Goal: Task Accomplishment & Management: Use online tool/utility

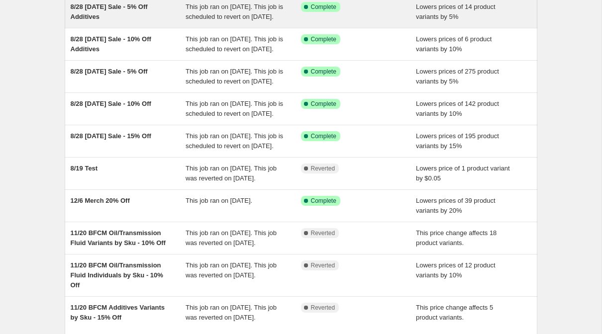
scroll to position [96, 0]
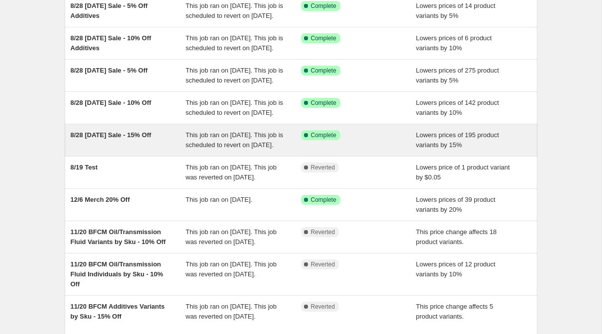
click at [119, 139] on span "8/28 [DATE] Sale - 15% Off" at bounding box center [111, 134] width 81 height 7
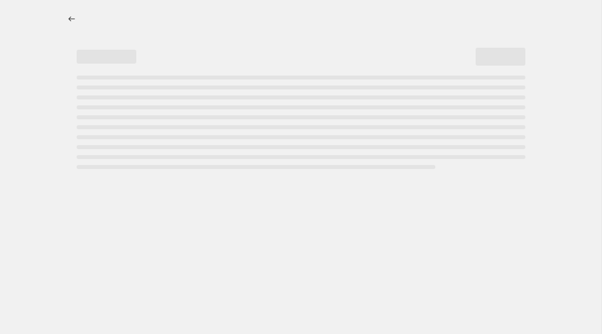
select select "percentage"
select select "product_type"
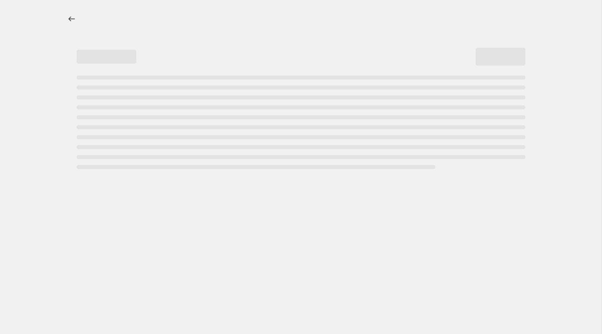
select select "product_type"
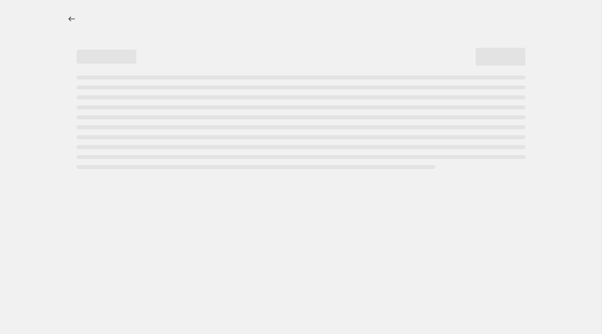
select select "product_type"
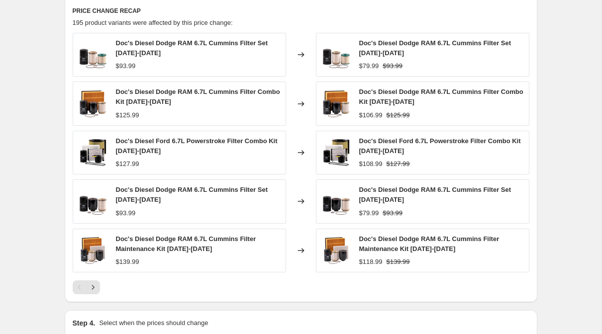
scroll to position [1176, 0]
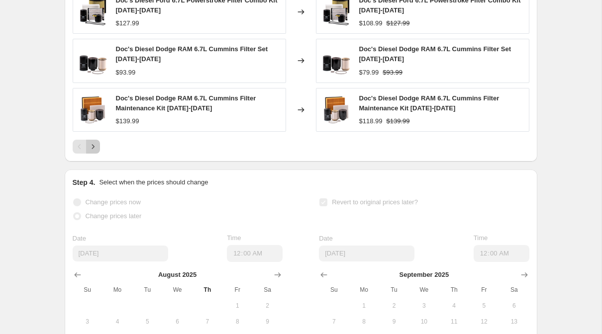
click at [94, 152] on icon "Next" at bounding box center [93, 147] width 10 height 10
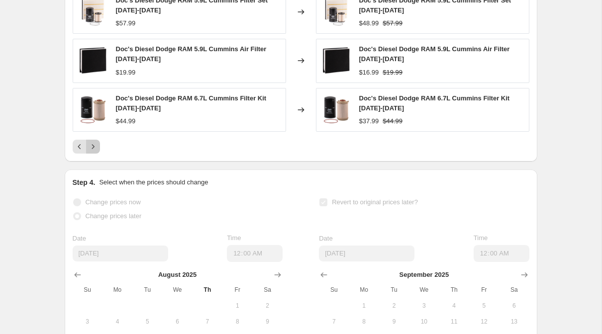
click at [94, 152] on icon "Next" at bounding box center [93, 147] width 10 height 10
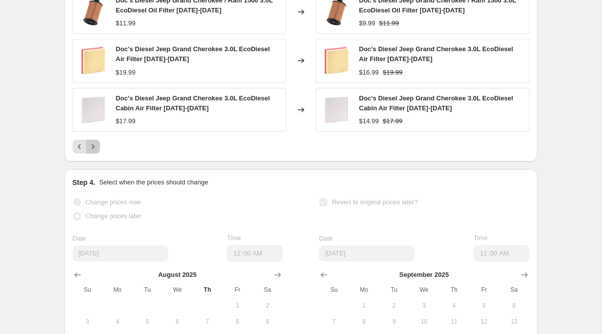
click at [94, 152] on icon "Next" at bounding box center [93, 147] width 10 height 10
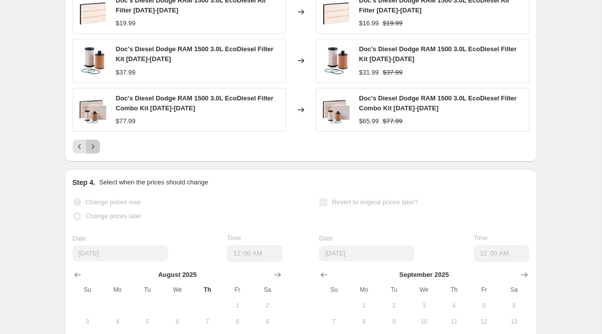
click at [94, 152] on icon "Next" at bounding box center [93, 147] width 10 height 10
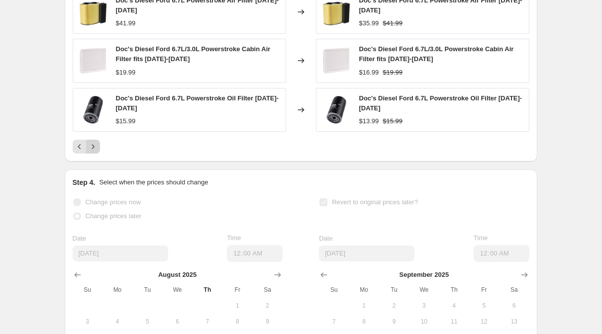
click at [94, 152] on icon "Next" at bounding box center [93, 147] width 10 height 10
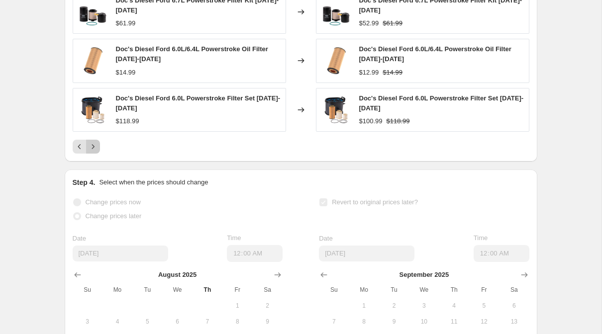
click at [94, 152] on icon "Next" at bounding box center [93, 147] width 10 height 10
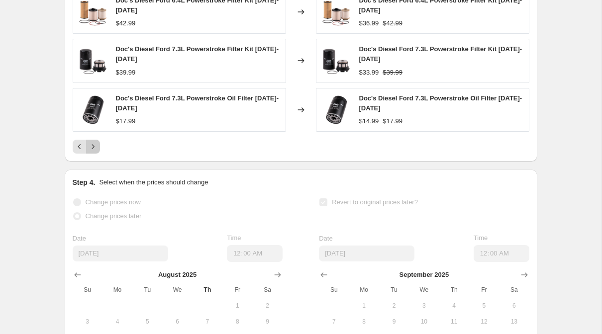
click at [94, 152] on icon "Next" at bounding box center [93, 147] width 10 height 10
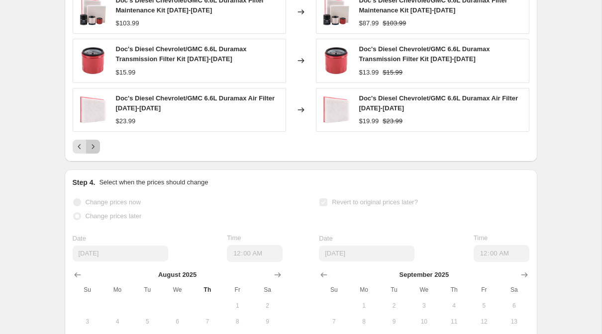
click at [94, 152] on icon "Next" at bounding box center [93, 147] width 10 height 10
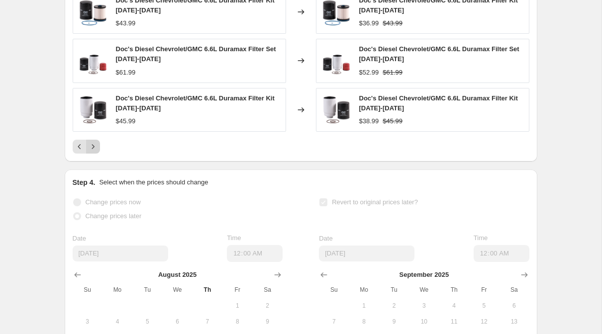
click at [94, 152] on icon "Next" at bounding box center [93, 147] width 10 height 10
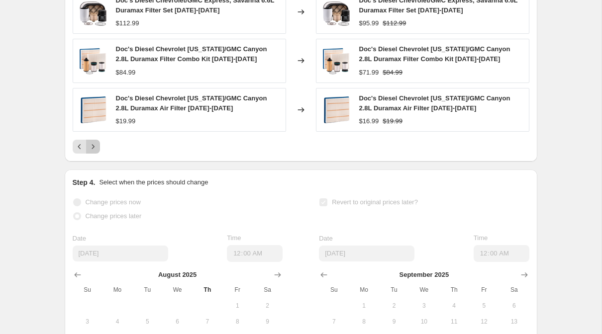
click at [94, 152] on icon "Next" at bounding box center [93, 147] width 10 height 10
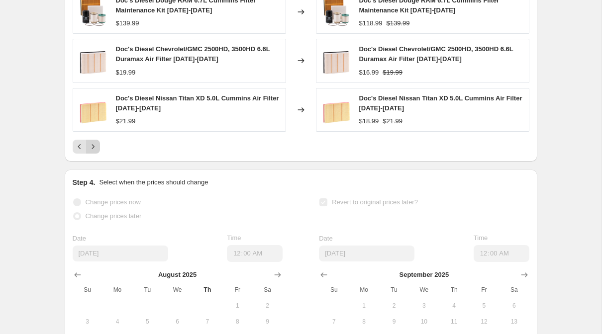
click at [94, 152] on icon "Next" at bounding box center [93, 147] width 10 height 10
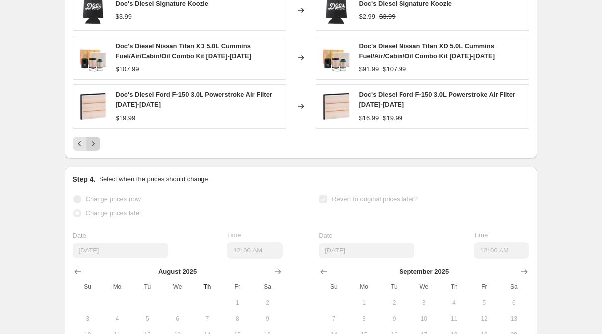
click at [94, 149] on icon "Next" at bounding box center [93, 144] width 10 height 10
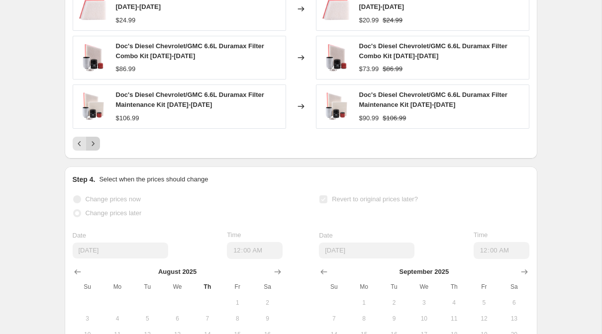
click at [94, 149] on icon "Next" at bounding box center [93, 144] width 10 height 10
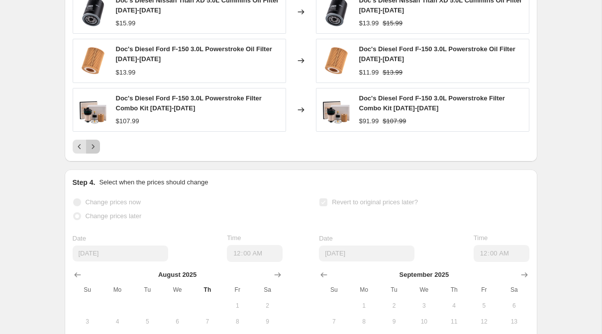
click at [94, 152] on icon "Next" at bounding box center [93, 147] width 10 height 10
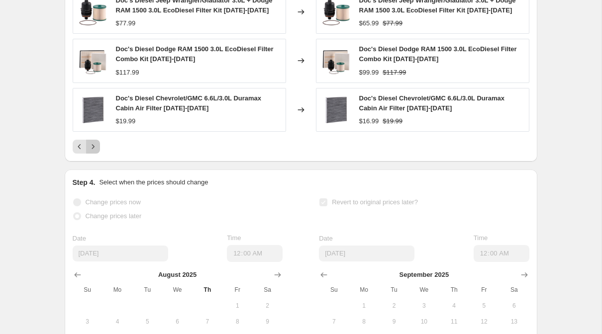
click at [94, 152] on icon "Next" at bounding box center [93, 147] width 10 height 10
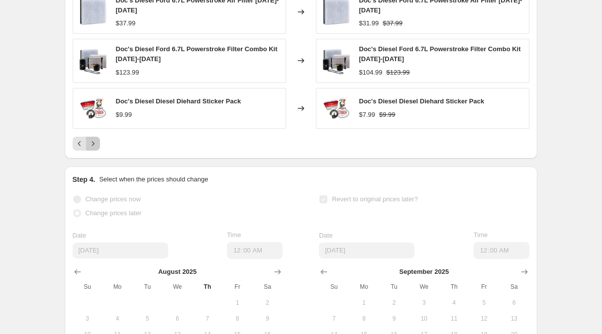
click at [94, 149] on icon "Next" at bounding box center [93, 144] width 10 height 10
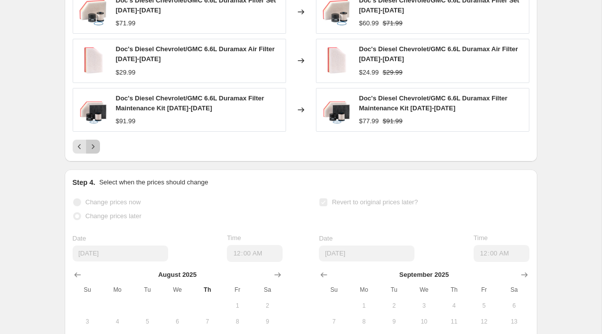
click at [96, 152] on icon "Next" at bounding box center [93, 147] width 10 height 10
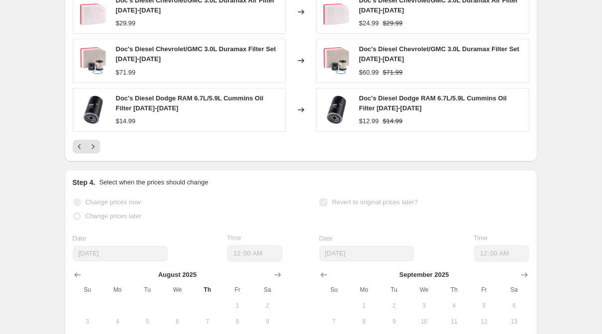
click at [96, 152] on icon "Next" at bounding box center [93, 147] width 10 height 10
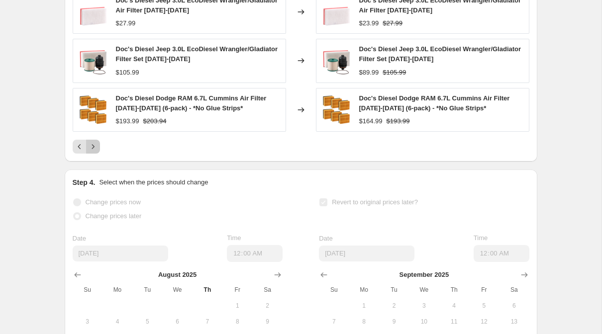
click at [96, 152] on icon "Next" at bounding box center [93, 147] width 10 height 10
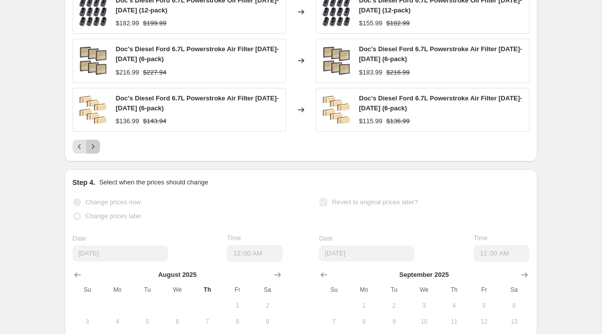
click at [96, 152] on icon "Next" at bounding box center [93, 147] width 10 height 10
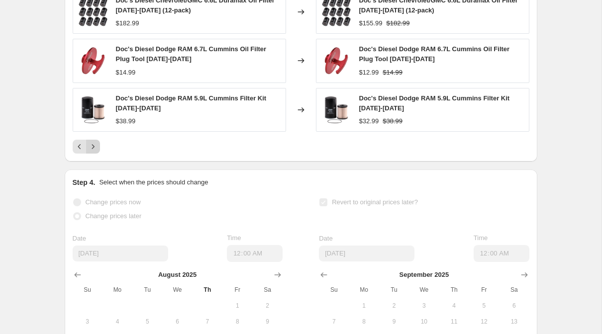
click at [96, 152] on icon "Next" at bounding box center [93, 147] width 10 height 10
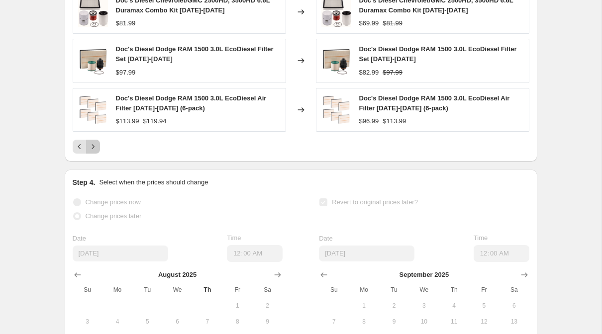
click at [96, 152] on icon "Next" at bounding box center [93, 147] width 10 height 10
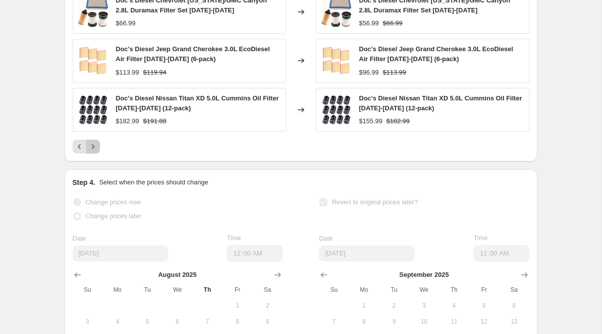
click at [96, 152] on icon "Next" at bounding box center [93, 147] width 10 height 10
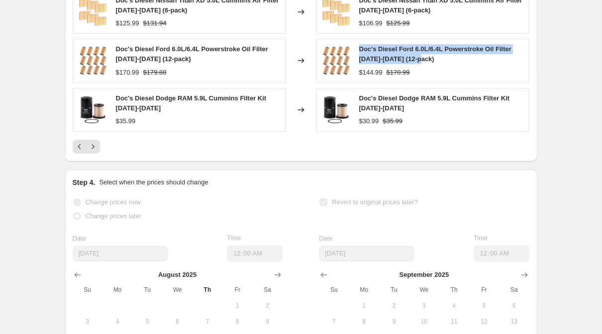
drag, startPoint x: 442, startPoint y: 73, endPoint x: 360, endPoint y: 62, distance: 83.3
click at [360, 62] on div "Doc's Diesel Ford 6.0L/6.4L Powerstroke Oil Filter 2003-2010 (12-pack)" at bounding box center [441, 54] width 165 height 20
copy span "Doc's Diesel Ford 6.0L/6.4L Powerstroke Oil Filter 2003-2010 (12-pack)"
click at [92, 152] on icon "Next" at bounding box center [93, 147] width 10 height 10
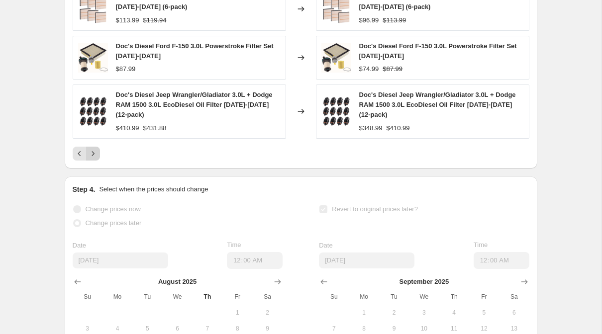
click at [94, 159] on icon "Next" at bounding box center [93, 154] width 10 height 10
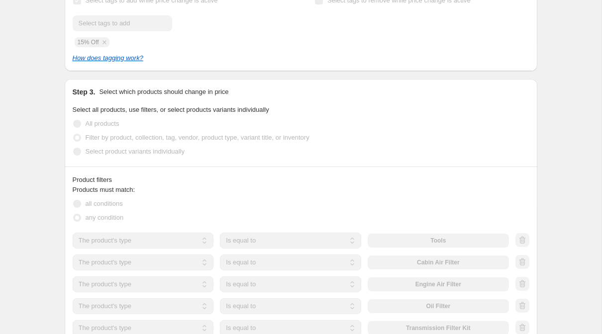
scroll to position [0, 0]
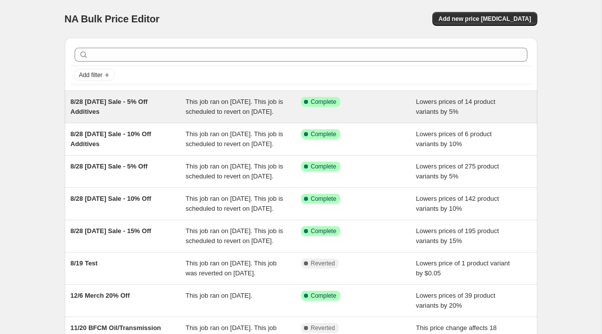
click at [159, 107] on div "8/28 [DATE] Sale - 5% Off Additives" at bounding box center [128, 107] width 115 height 20
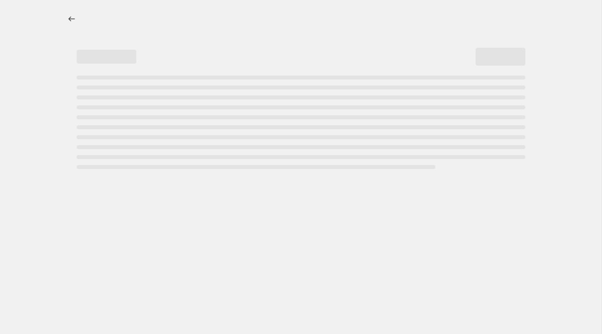
select select "percentage"
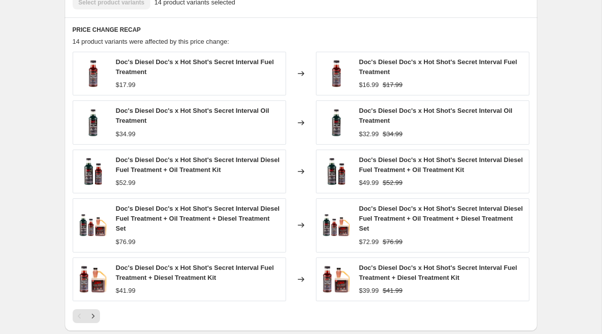
scroll to position [816, 0]
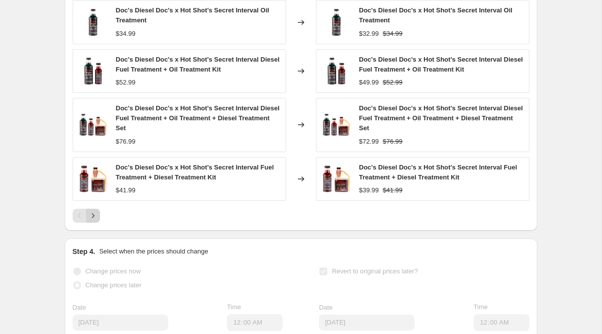
click at [99, 223] on button "Next" at bounding box center [93, 216] width 14 height 14
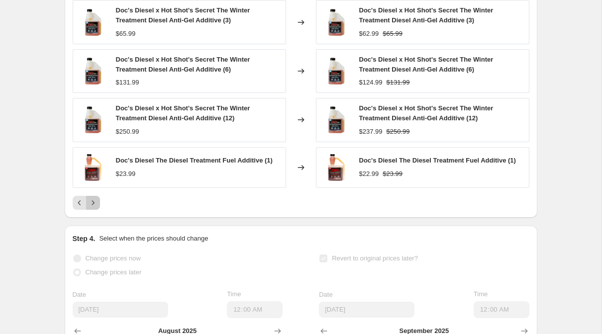
click at [96, 208] on icon "Next" at bounding box center [93, 203] width 10 height 10
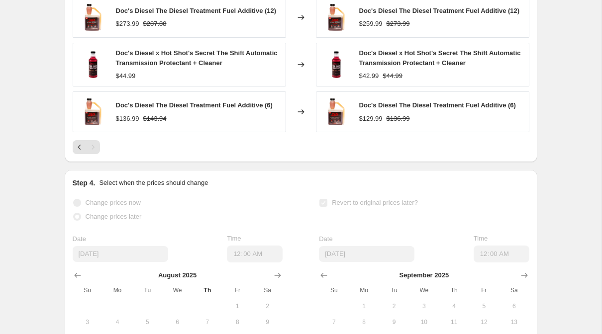
scroll to position [0, 0]
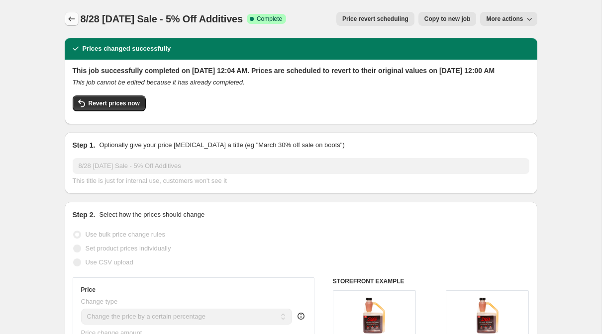
click at [73, 17] on icon "Price change jobs" at bounding box center [72, 19] width 10 height 10
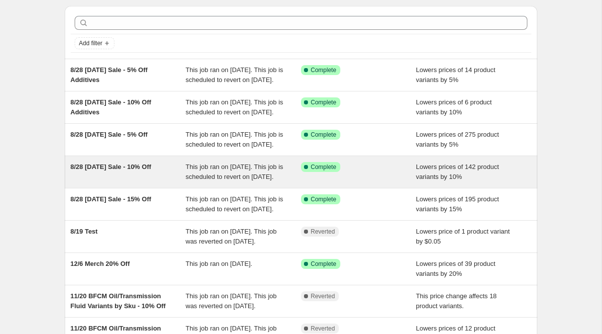
scroll to position [101, 0]
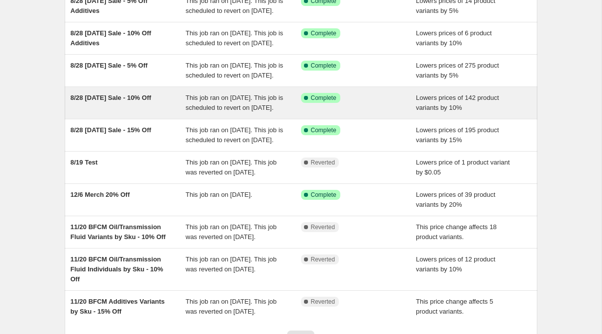
click at [151, 113] on div "8/28 [DATE] Sale - 10% Off" at bounding box center [128, 103] width 115 height 20
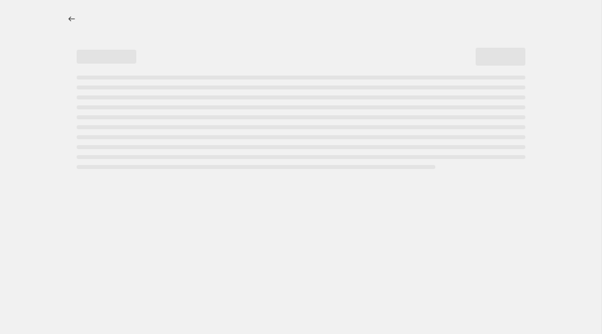
select select "percentage"
select select "product_type"
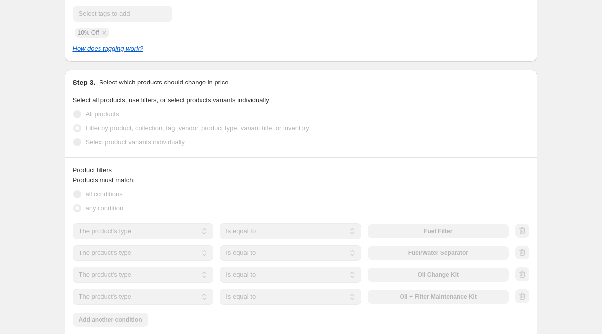
scroll to position [1001, 0]
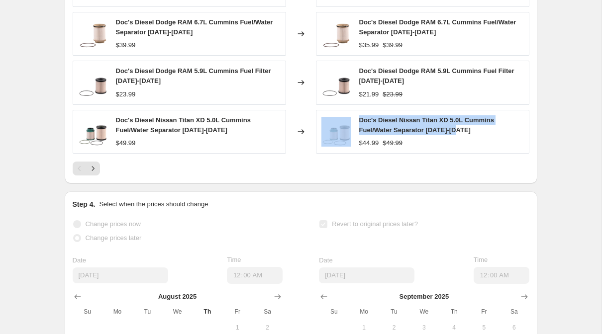
drag, startPoint x: 470, startPoint y: 140, endPoint x: 350, endPoint y: 133, distance: 120.2
click at [350, 133] on div "Doc's Diesel Nissan Titan XD 5.0L Cummins Fuel/Water Separator 2016-2019 $44.99…" at bounding box center [422, 132] width 213 height 44
copy div "Doc's Diesel Nissan Titan XD 5.0L Cummins Fuel/Water Separator [DATE]-[DATE]"
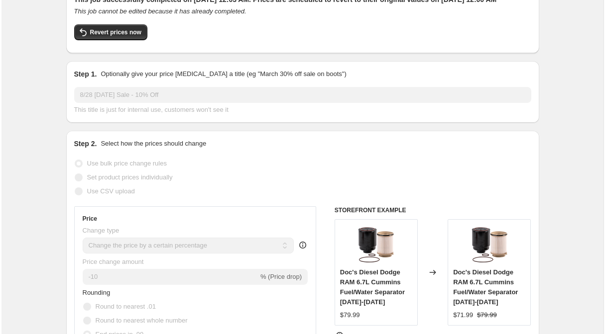
scroll to position [0, 0]
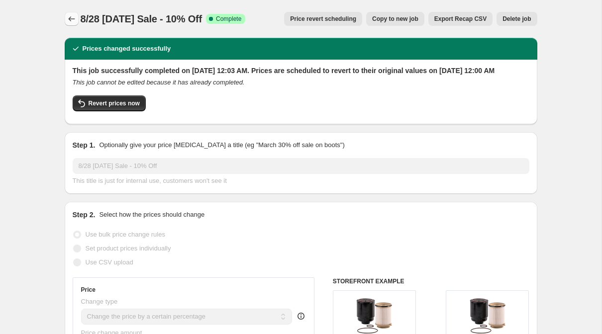
click at [69, 17] on icon "Price change jobs" at bounding box center [72, 19] width 10 height 10
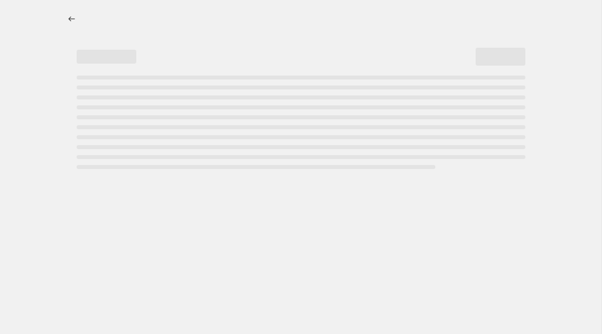
select select "percentage"
select select "product_type"
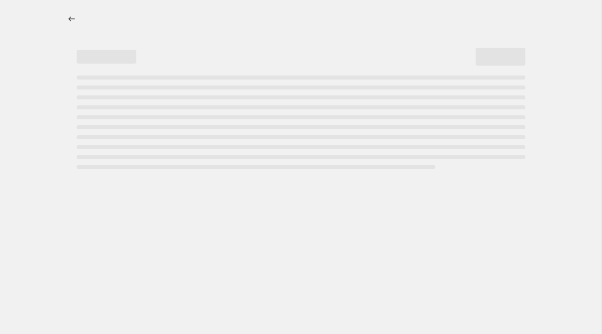
select select "product_type"
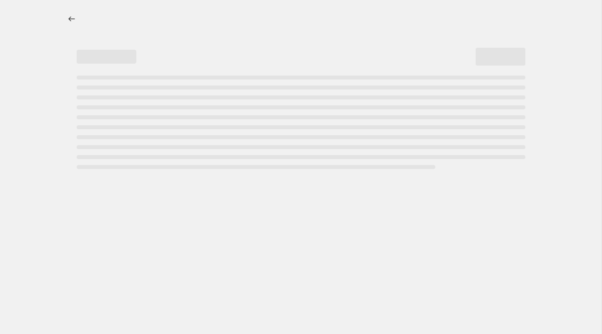
select select "product_type"
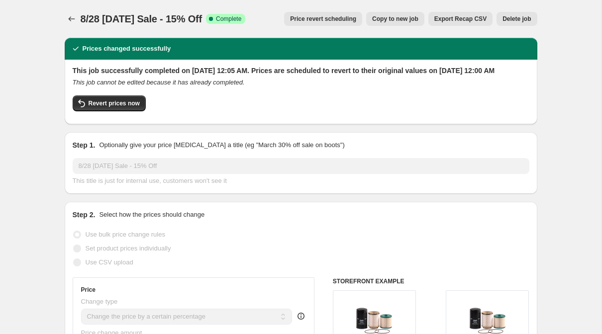
click at [456, 19] on span "Export Recap CSV" at bounding box center [460, 19] width 52 height 8
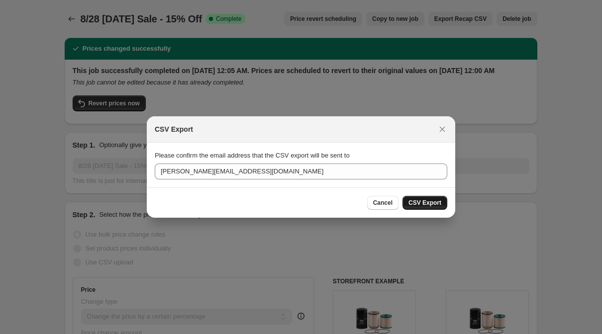
click at [416, 203] on span "CSV Export" at bounding box center [425, 203] width 33 height 8
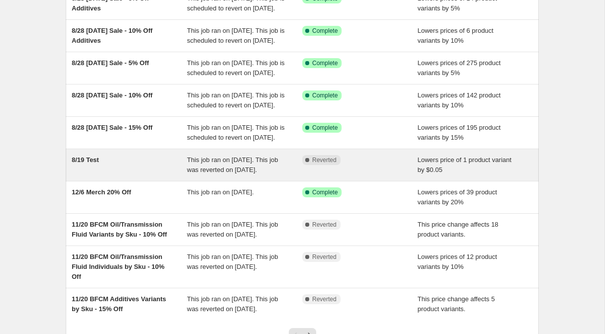
scroll to position [160, 0]
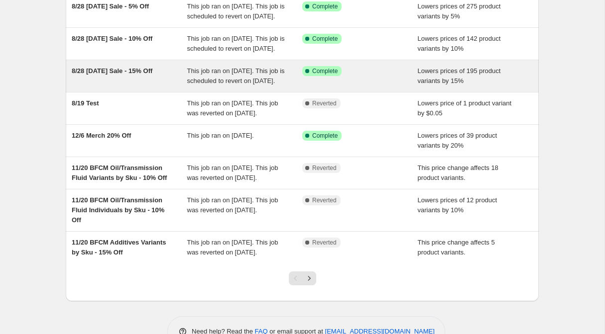
click at [138, 86] on div "8/28 [DATE] Sale - 15% Off" at bounding box center [129, 76] width 115 height 20
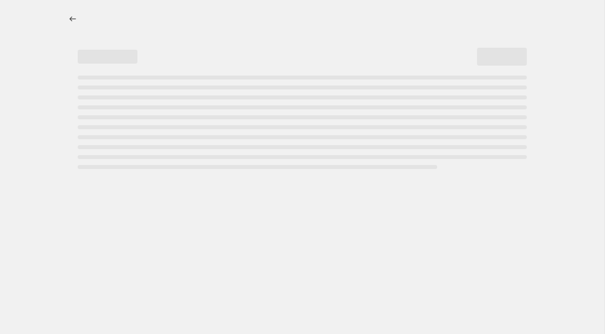
select select "percentage"
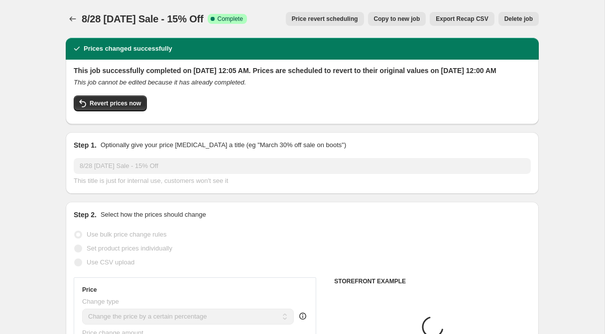
select select "product_type"
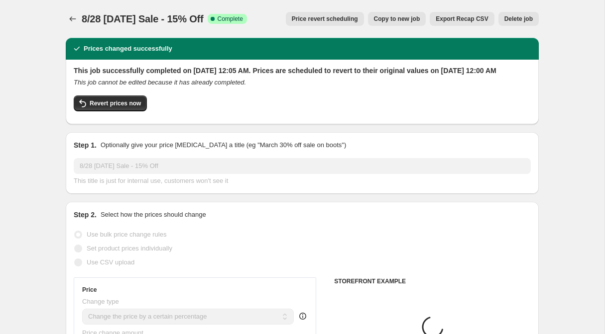
select select "product_type"
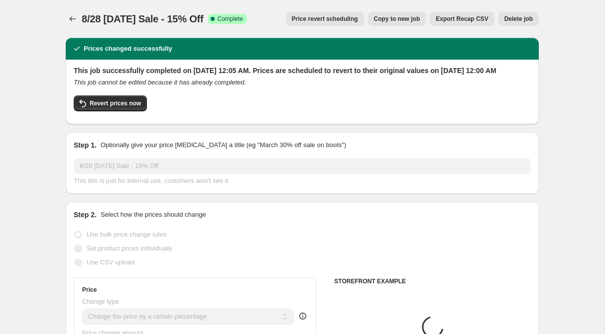
select select "product_type"
click at [386, 20] on span "Copy to new job" at bounding box center [397, 19] width 46 height 8
select select "percentage"
select select "product_type"
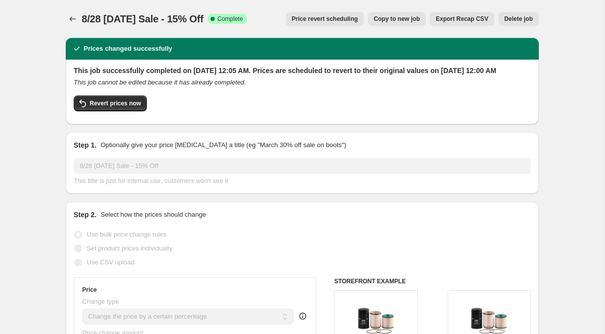
select select "product_type"
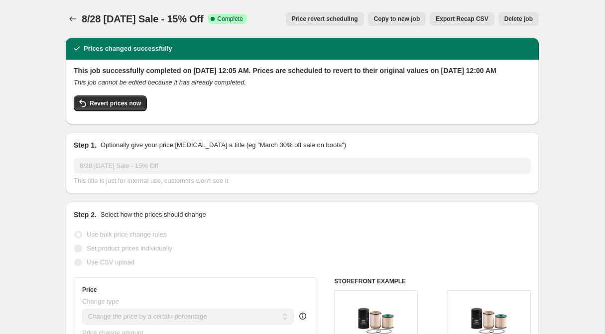
select select "product_type"
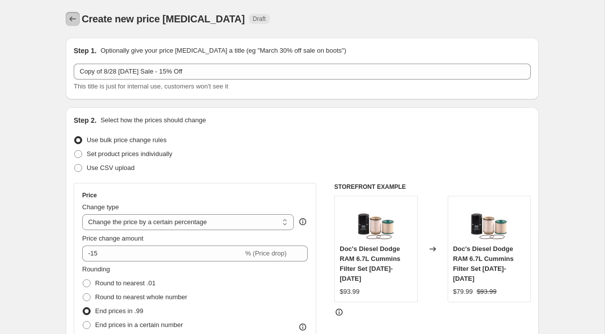
click at [69, 21] on icon "Price change jobs" at bounding box center [73, 19] width 10 height 10
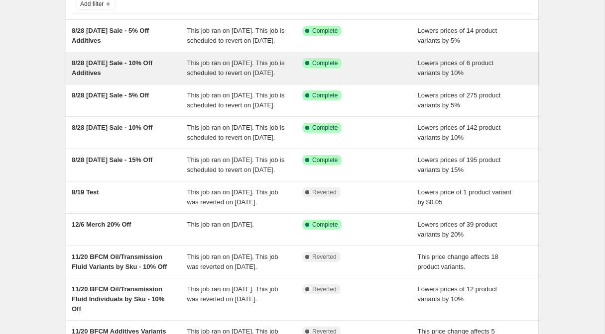
scroll to position [221, 0]
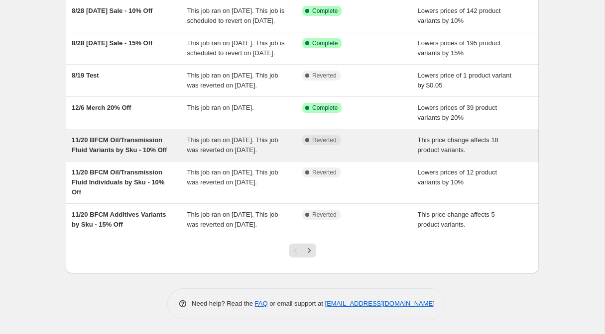
click at [144, 154] on span "11/20 BFCM Oil/Transmission Fluid Variants by Sku - 10% Off" at bounding box center [119, 144] width 95 height 17
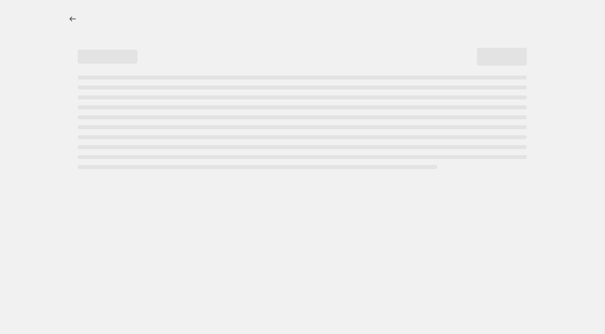
select select "pcap"
select select "no_change"
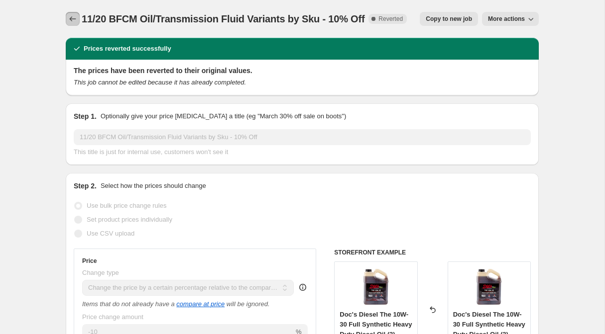
click at [73, 18] on icon "Price change jobs" at bounding box center [73, 19] width 10 height 10
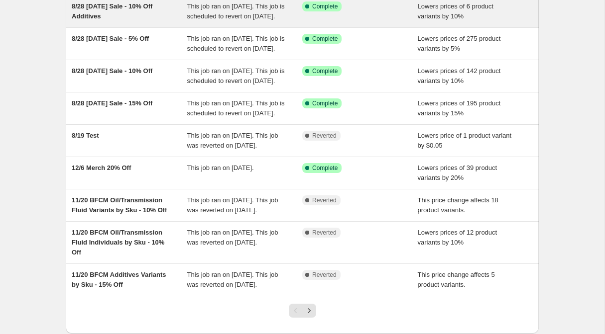
scroll to position [143, 0]
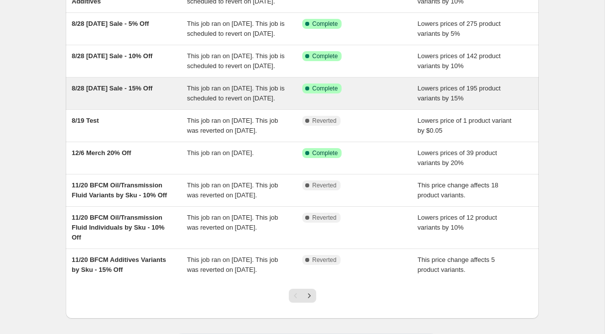
click at [148, 104] on div "8/28 [DATE] Sale - 15% Off" at bounding box center [129, 94] width 115 height 20
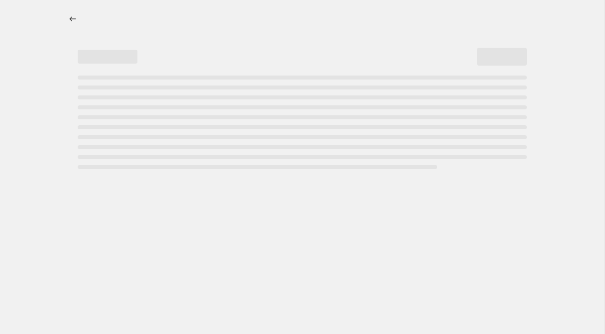
select select "percentage"
select select "product_type"
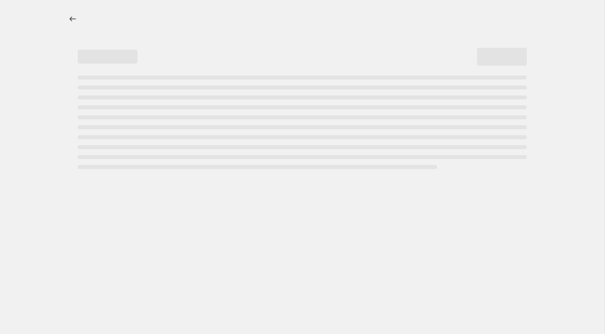
select select "product_type"
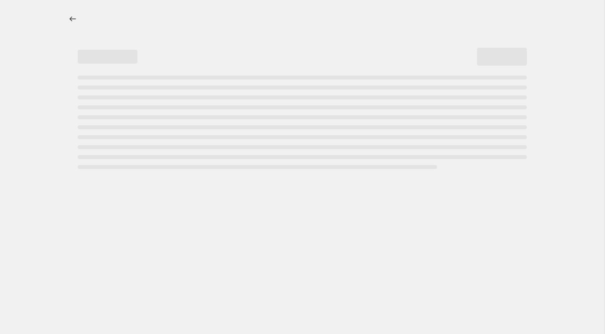
select select "product_type"
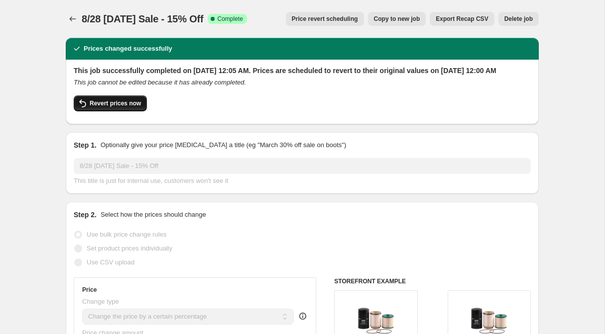
click at [131, 107] on span "Revert prices now" at bounding box center [115, 104] width 51 height 8
checkbox input "false"
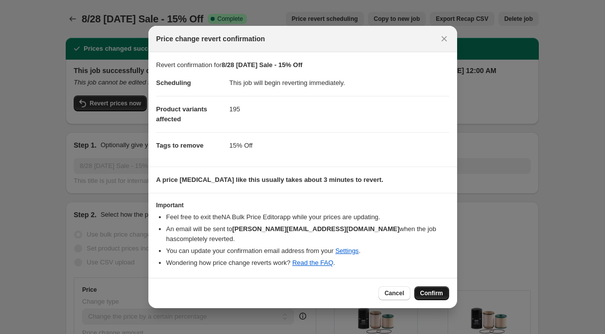
click at [426, 291] on span "Confirm" at bounding box center [431, 294] width 23 height 8
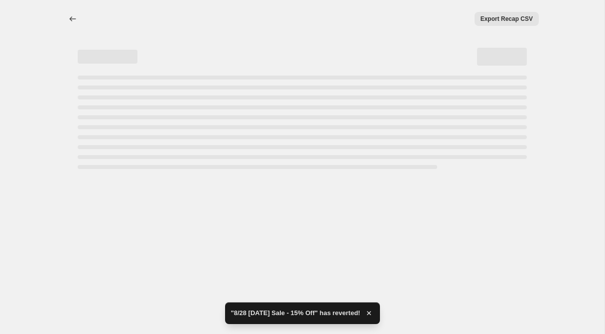
select select "percentage"
select select "product_type"
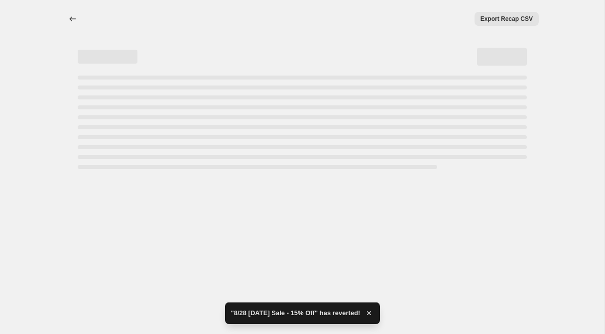
select select "product_type"
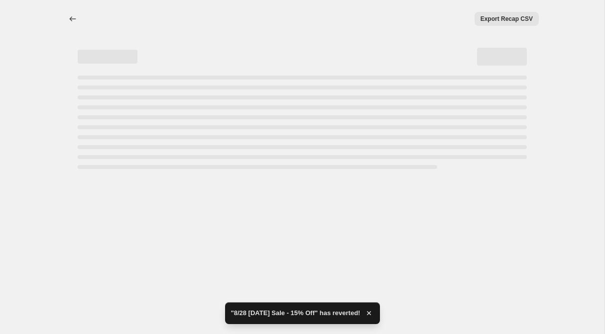
select select "product_type"
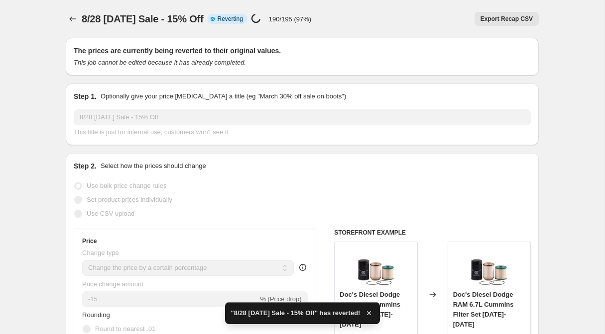
checkbox input "true"
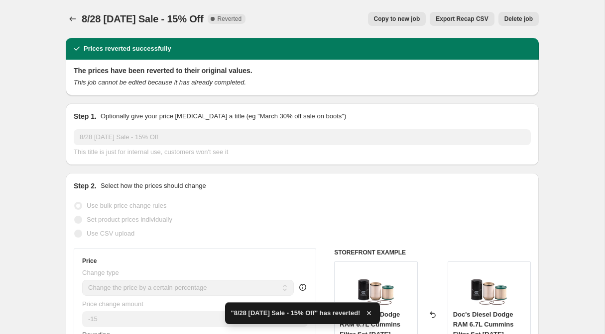
click at [397, 22] on span "Copy to new job" at bounding box center [397, 19] width 46 height 8
select select "percentage"
select select "product_type"
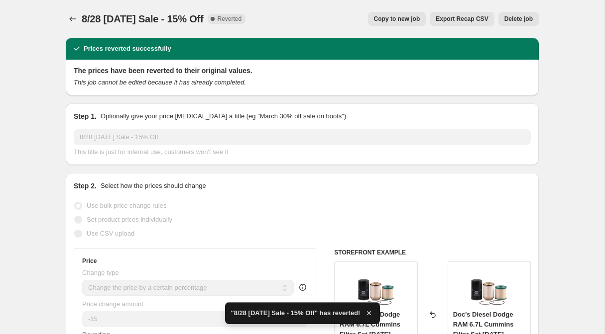
select select "product_type"
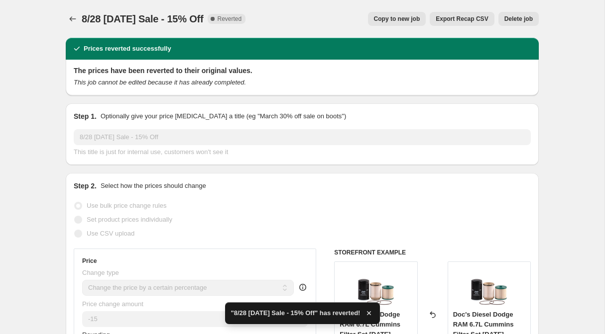
select select "product_type"
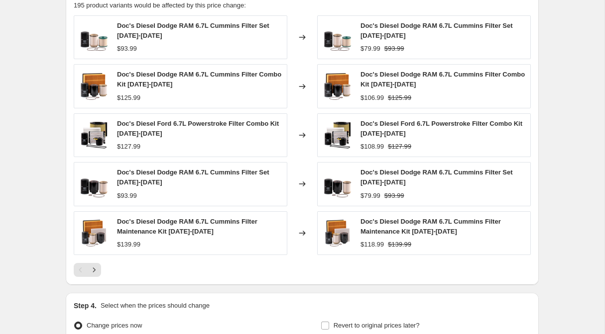
scroll to position [1063, 0]
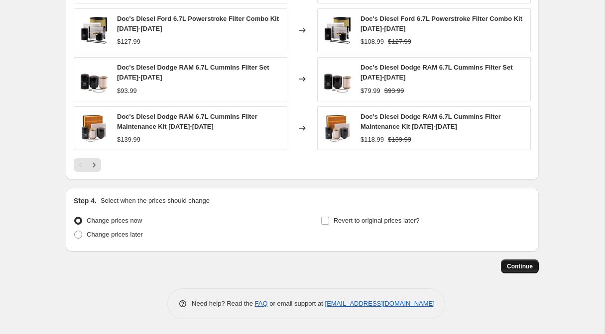
click at [518, 263] on span "Continue" at bounding box center [520, 267] width 26 height 8
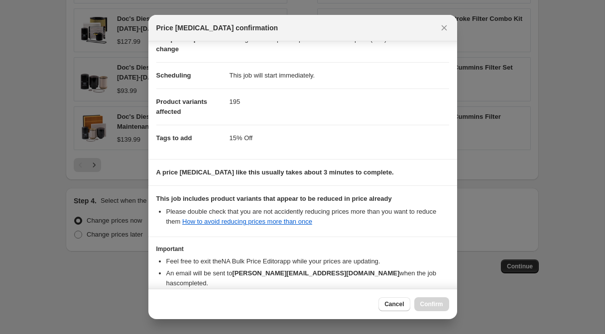
scroll to position [111, 0]
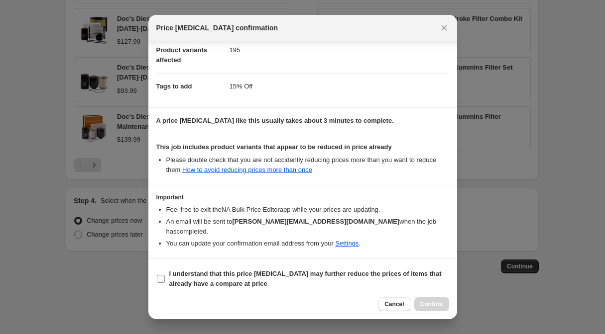
click at [161, 275] on input "I understand that this price [MEDICAL_DATA] may further reduce the prices of it…" at bounding box center [161, 279] width 8 height 8
checkbox input "true"
click at [422, 305] on span "Confirm" at bounding box center [431, 305] width 23 height 8
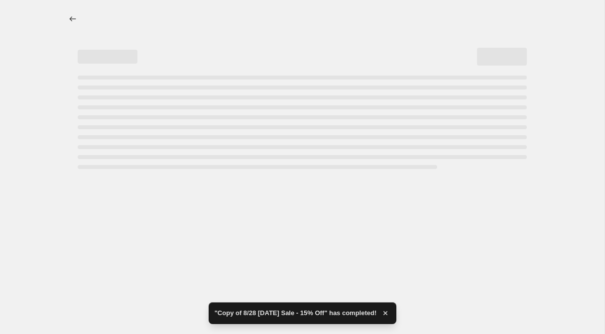
select select "percentage"
select select "product_type"
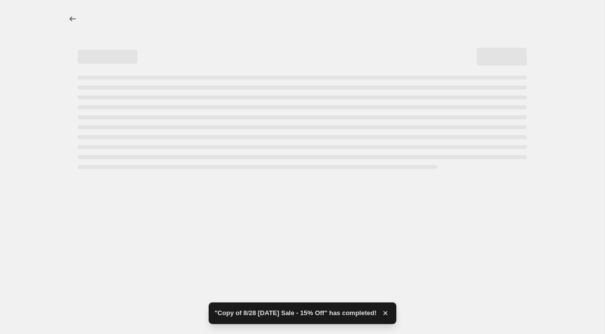
select select "product_type"
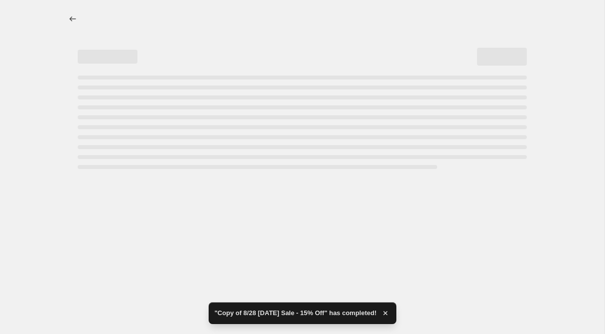
select select "product_type"
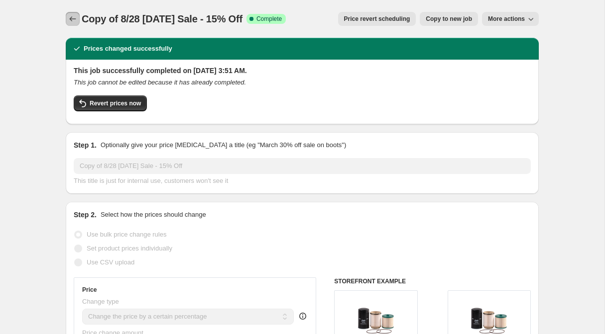
click at [73, 17] on icon "Price change jobs" at bounding box center [73, 19] width 10 height 10
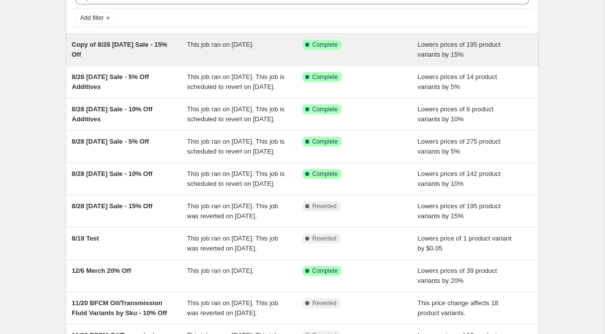
scroll to position [109, 0]
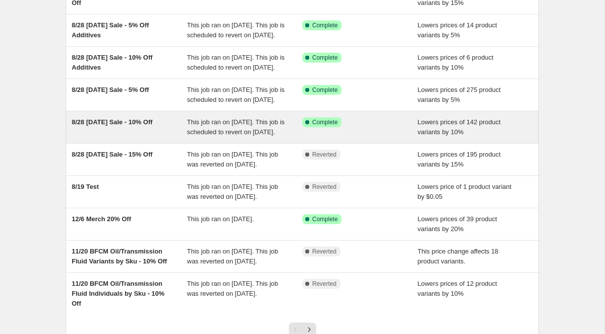
click at [126, 126] on span "8/28 [DATE] Sale - 10% Off" at bounding box center [112, 121] width 81 height 7
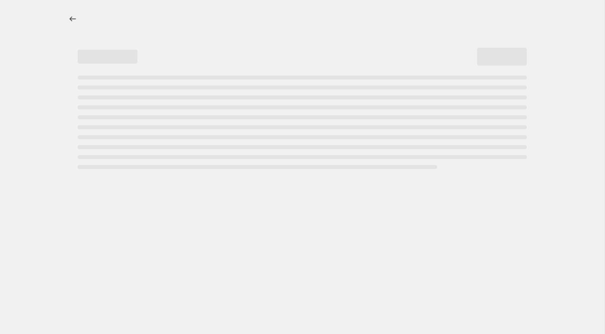
select select "percentage"
select select "product_type"
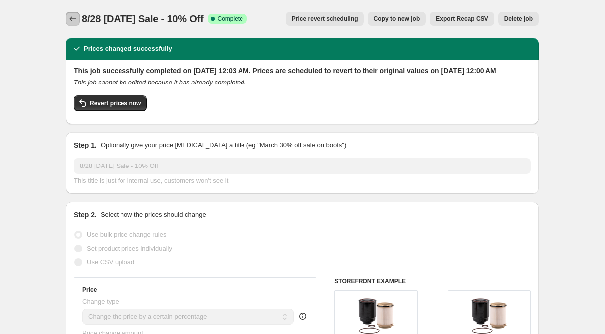
click at [71, 21] on icon "Price change jobs" at bounding box center [73, 18] width 6 height 5
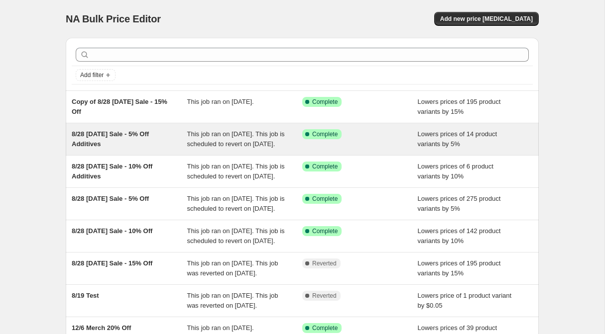
scroll to position [26, 0]
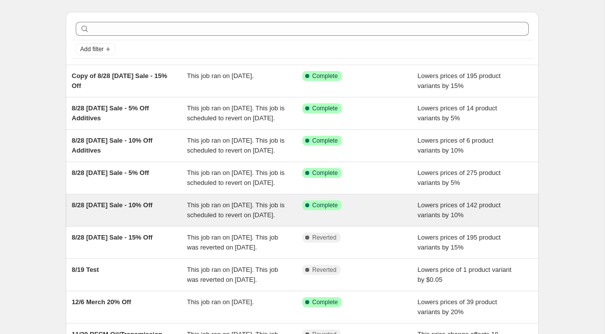
click at [121, 220] on div "8/28 [DATE] Sale - 10% Off" at bounding box center [129, 211] width 115 height 20
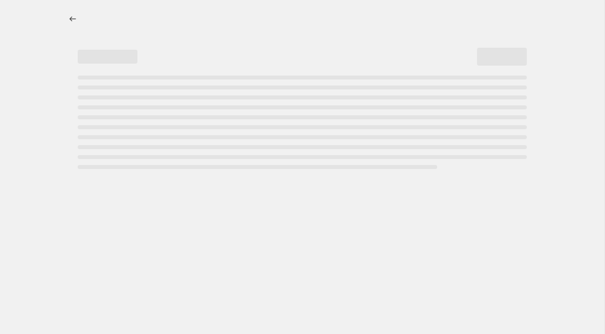
select select "percentage"
select select "product_type"
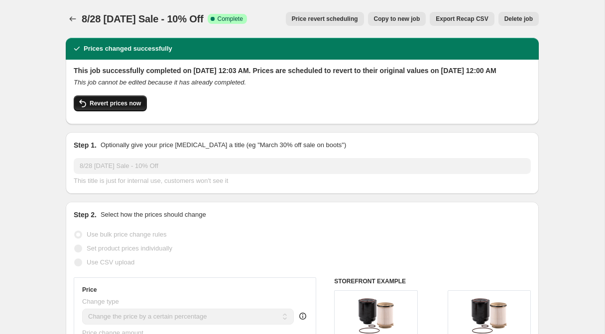
click at [114, 107] on span "Revert prices now" at bounding box center [115, 104] width 51 height 8
checkbox input "false"
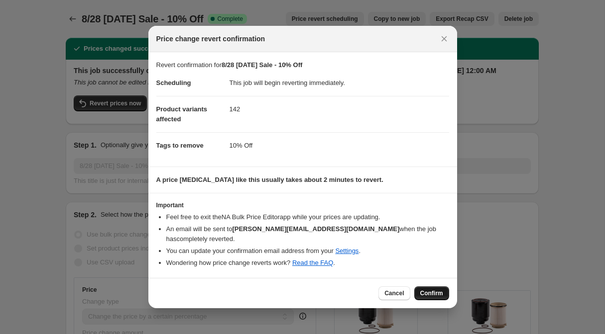
click at [427, 290] on span "Confirm" at bounding box center [431, 294] width 23 height 8
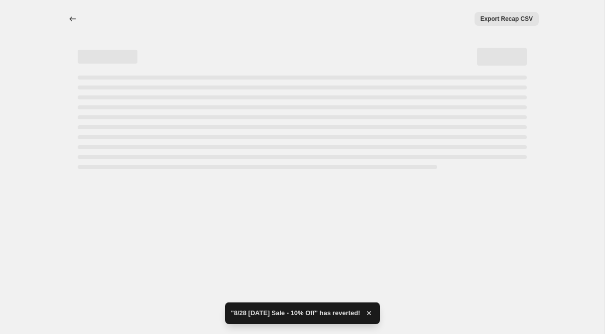
select select "percentage"
select select "product_type"
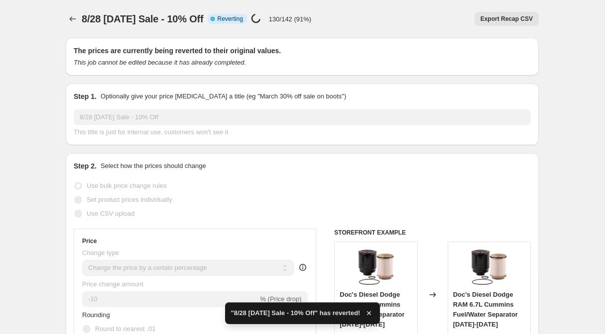
checkbox input "true"
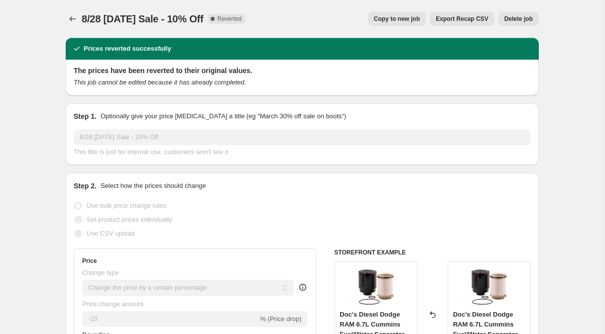
click at [378, 21] on span "Copy to new job" at bounding box center [397, 19] width 46 height 8
select select "percentage"
select select "product_type"
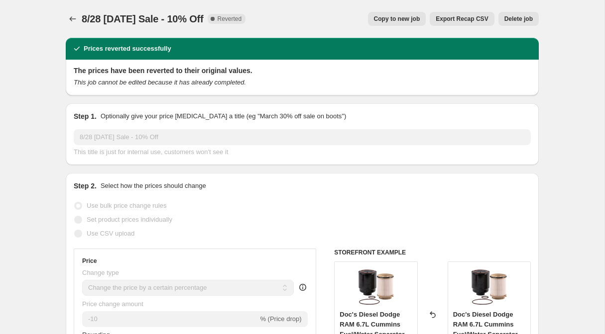
select select "product_type"
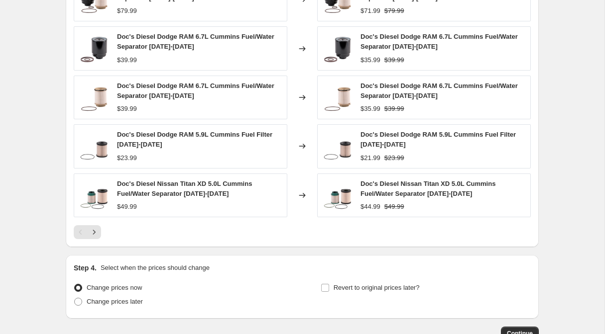
scroll to position [910, 0]
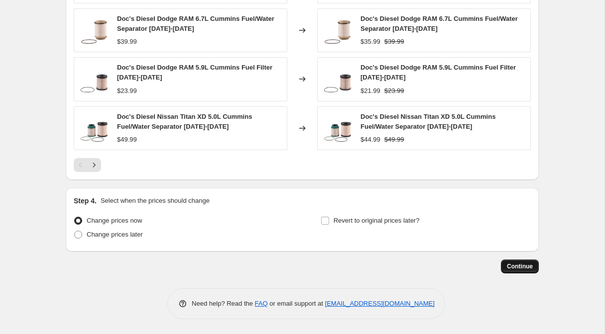
click at [517, 271] on button "Continue" at bounding box center [520, 267] width 38 height 14
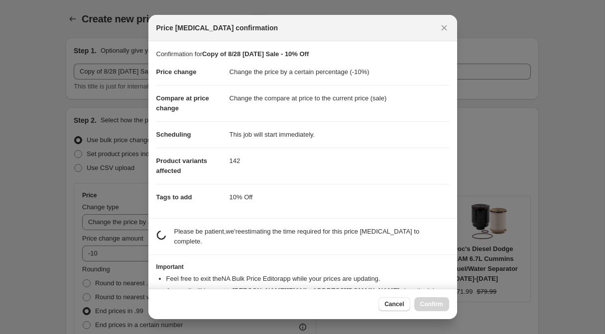
scroll to position [0, 0]
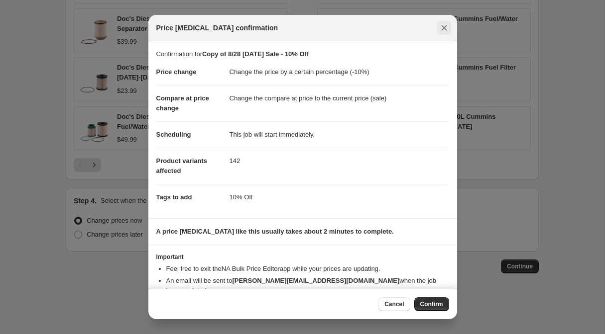
click at [445, 26] on icon "Close" at bounding box center [443, 27] width 5 height 5
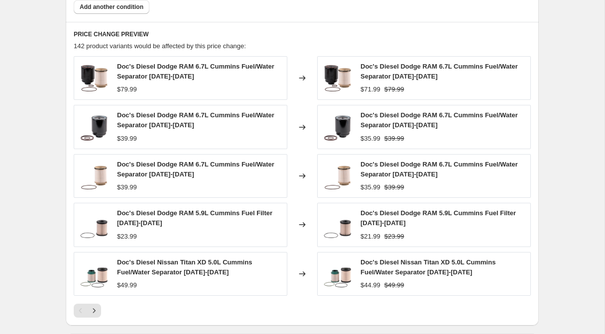
scroll to position [910, 0]
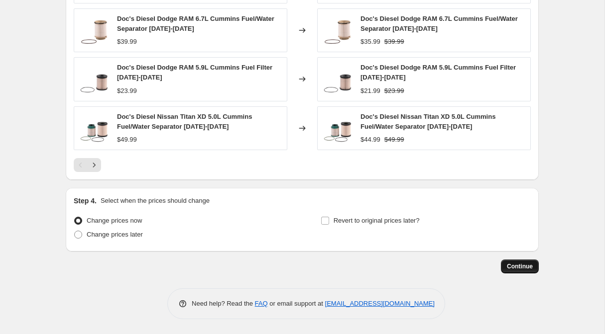
click at [520, 270] on span "Continue" at bounding box center [520, 267] width 26 height 8
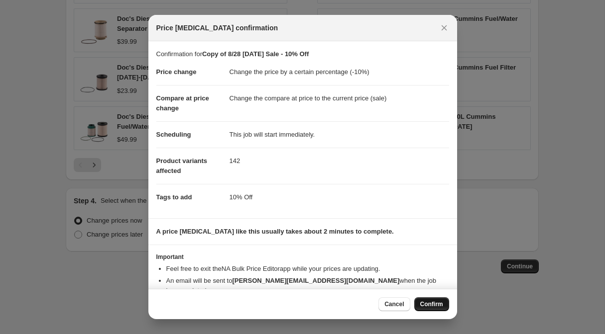
click at [425, 303] on span "Confirm" at bounding box center [431, 305] width 23 height 8
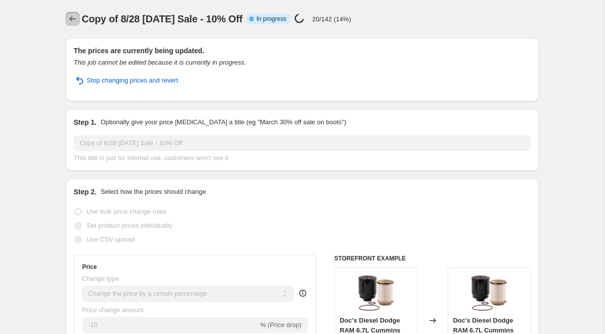
click at [73, 21] on icon "Price change jobs" at bounding box center [73, 19] width 10 height 10
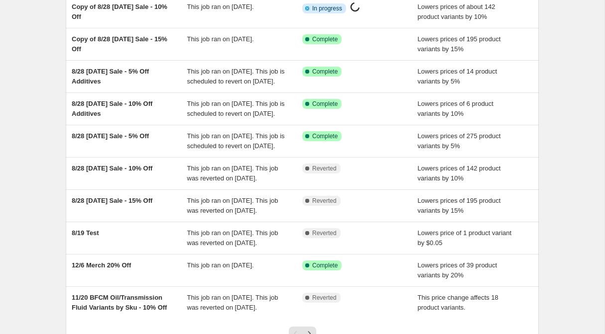
scroll to position [96, 0]
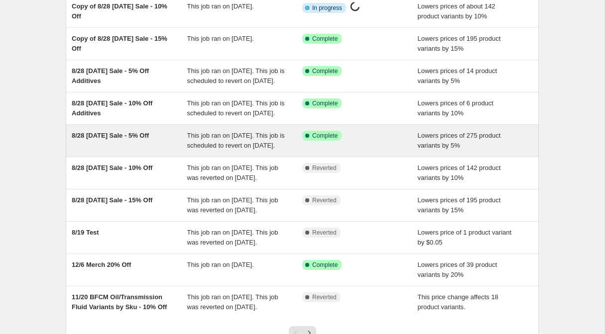
click at [148, 151] on div "8/28 [DATE] Sale - 5% Off" at bounding box center [129, 141] width 115 height 20
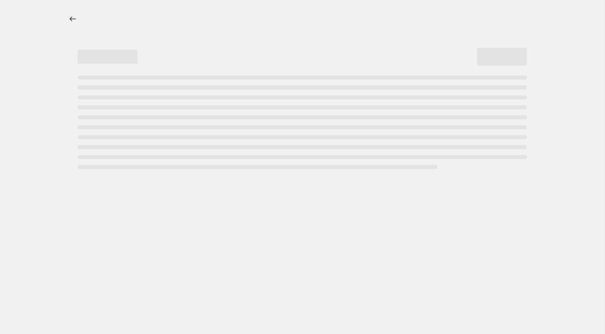
select select "percentage"
select select "product_type"
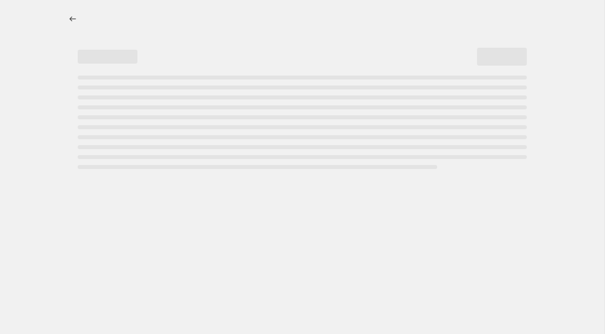
select select "product_type"
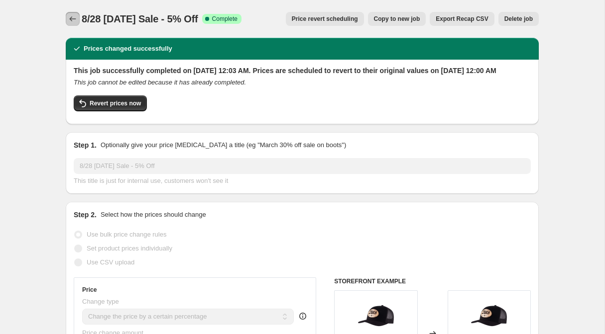
click at [74, 20] on icon "Price change jobs" at bounding box center [73, 19] width 10 height 10
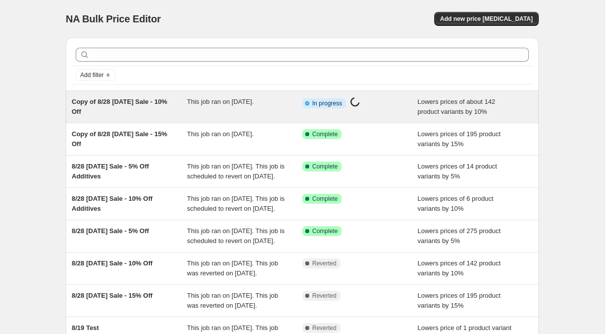
click at [128, 103] on span "Copy of 8/28 [DATE] Sale - 10% Off" at bounding box center [120, 106] width 96 height 17
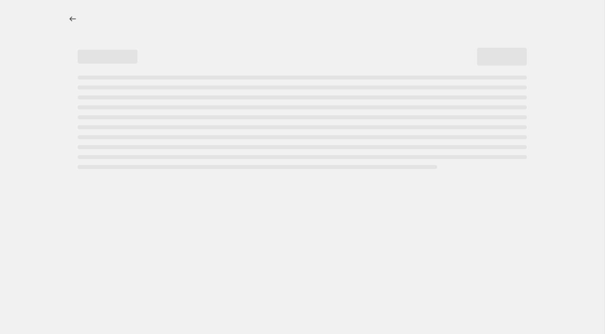
select select "percentage"
select select "product_type"
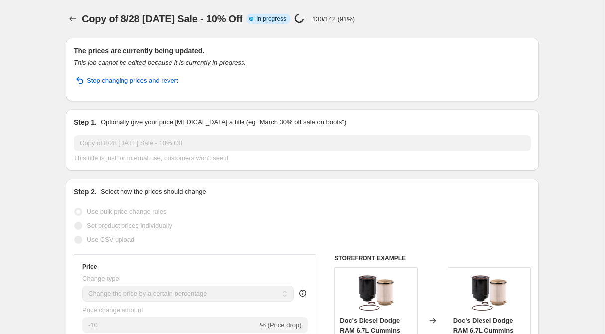
select select "percentage"
select select "product_type"
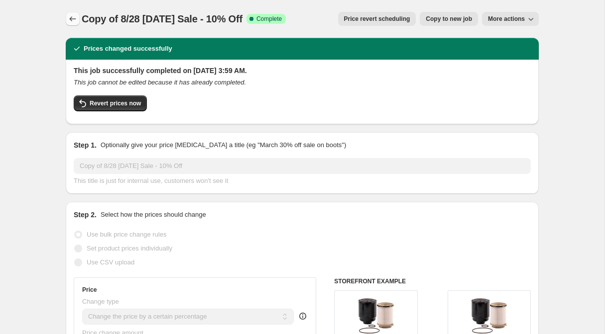
click at [69, 19] on icon "Price change jobs" at bounding box center [73, 19] width 10 height 10
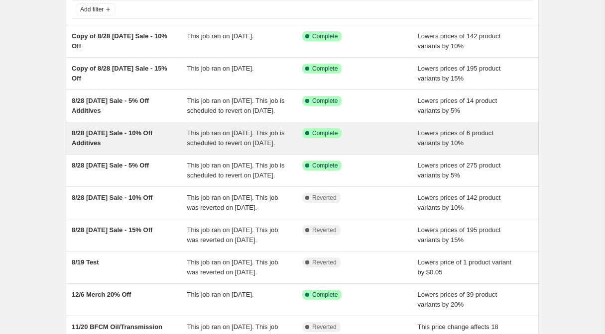
scroll to position [68, 0]
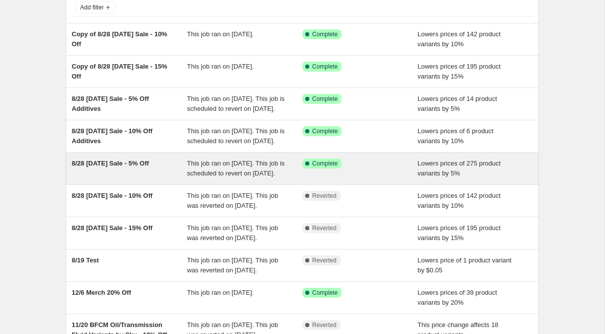
click at [146, 179] on div "8/28 [DATE] Sale - 5% Off" at bounding box center [129, 169] width 115 height 20
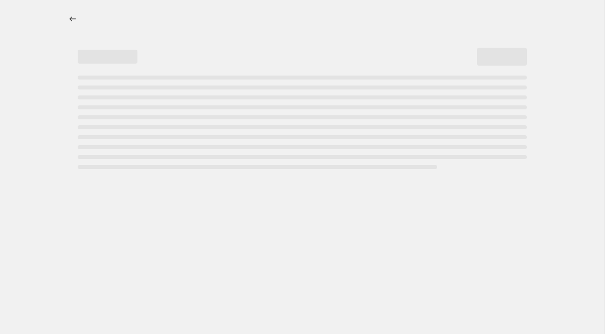
select select "percentage"
select select "product_type"
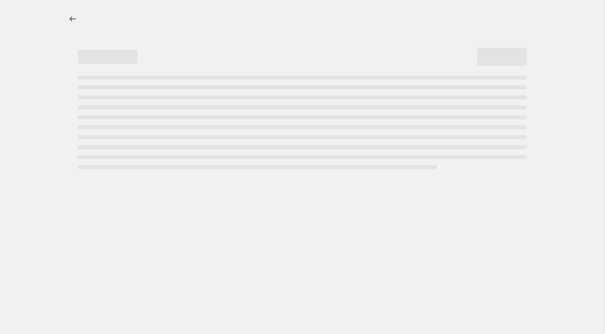
select select "product_type"
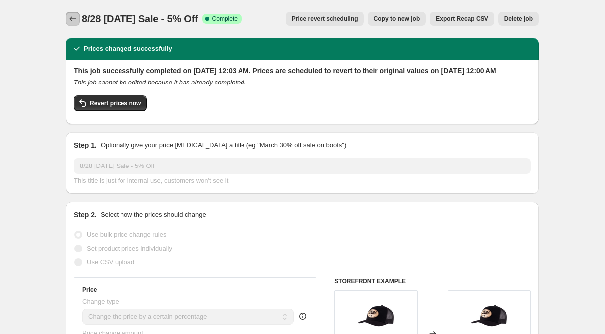
click at [72, 17] on icon "Price change jobs" at bounding box center [73, 19] width 10 height 10
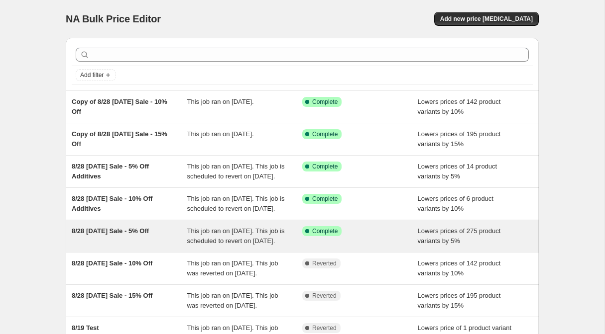
click at [125, 246] on div "8/28 [DATE] Sale - 5% Off" at bounding box center [129, 236] width 115 height 20
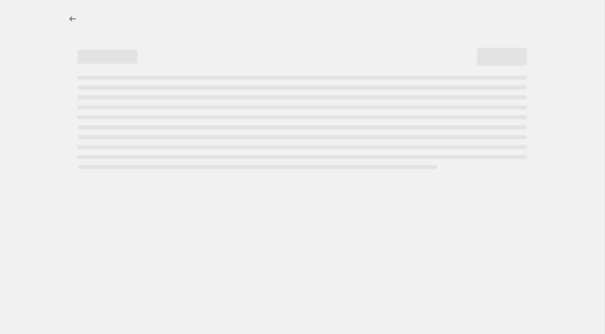
select select "percentage"
select select "product_type"
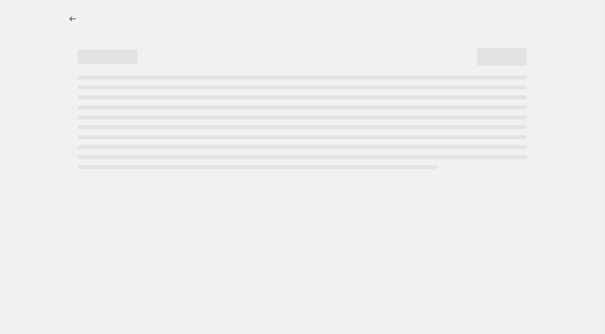
select select "product_type"
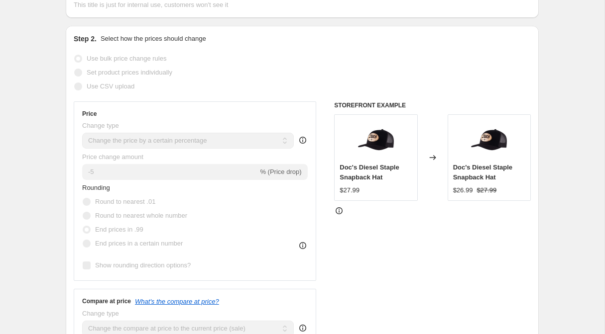
scroll to position [32, 0]
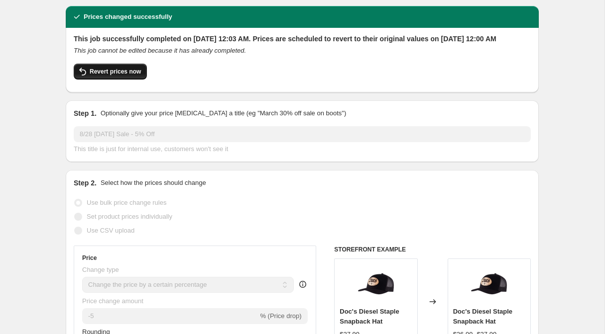
click at [112, 76] on span "Revert prices now" at bounding box center [115, 72] width 51 height 8
checkbox input "false"
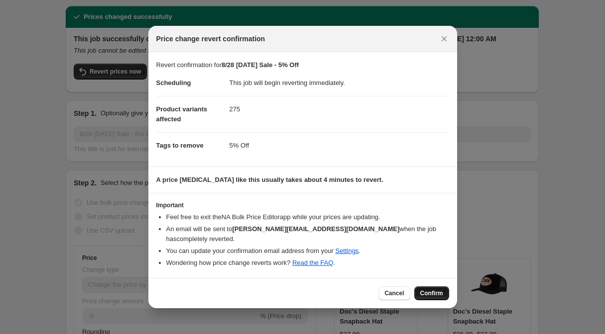
click at [432, 291] on span "Confirm" at bounding box center [431, 294] width 23 height 8
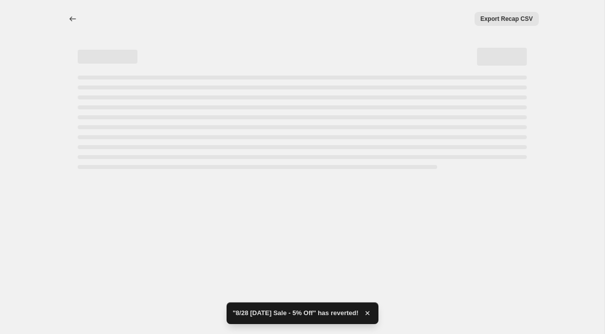
select select "percentage"
select select "product_type"
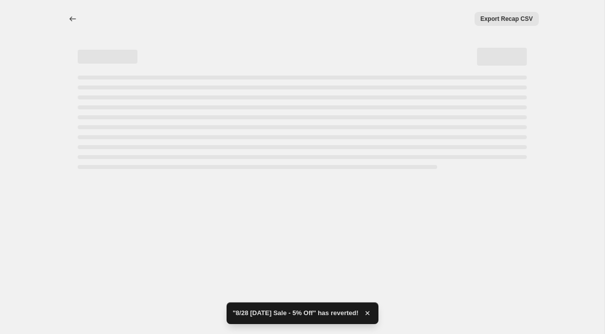
select select "product_type"
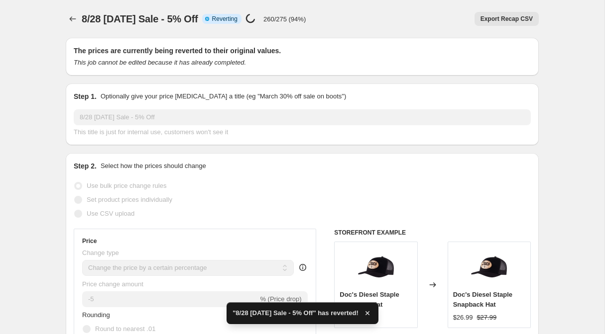
checkbox input "true"
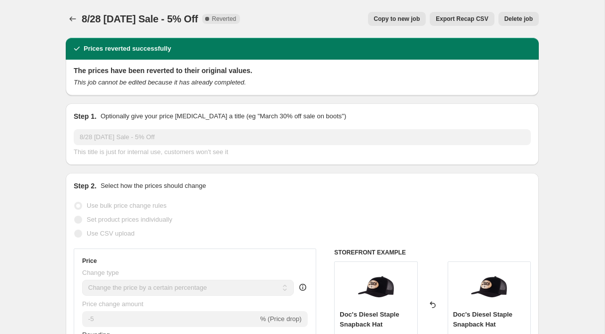
click at [387, 15] on span "Copy to new job" at bounding box center [397, 19] width 46 height 8
select select "percentage"
select select "product_type"
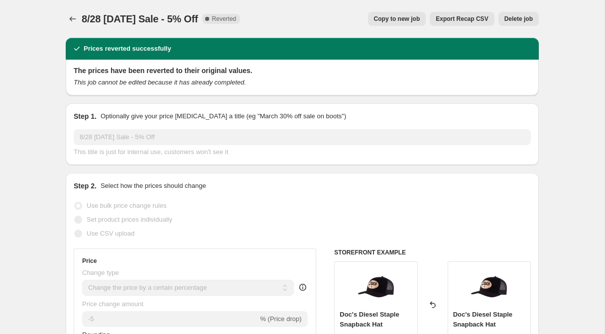
select select "product_type"
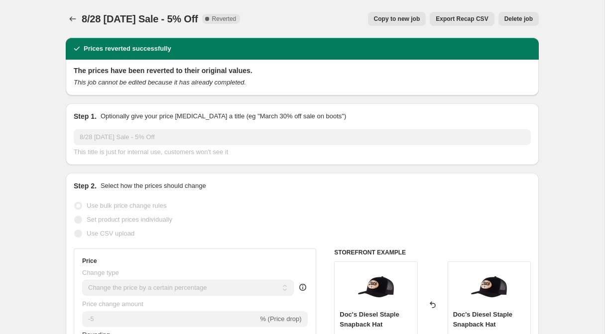
select select "product_type"
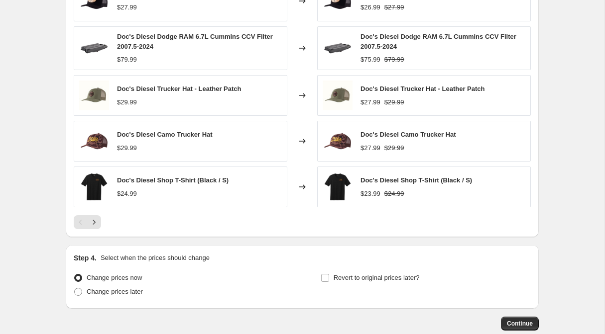
scroll to position [1006, 0]
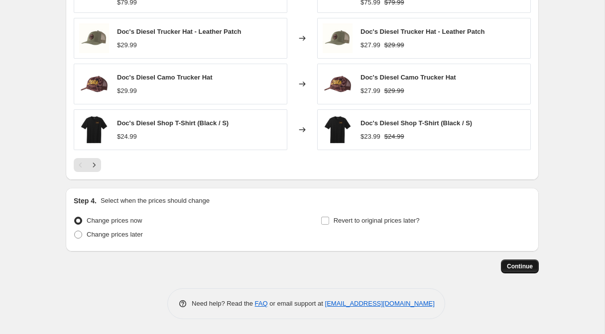
click at [514, 267] on span "Continue" at bounding box center [520, 267] width 26 height 8
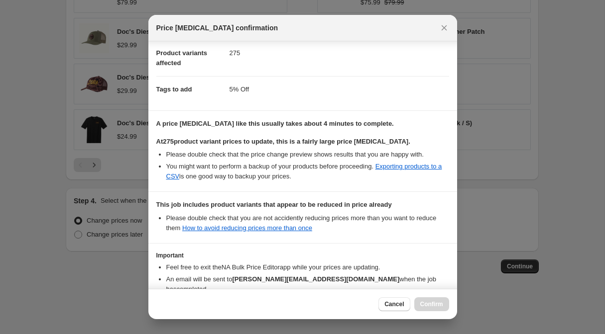
scroll to position [166, 0]
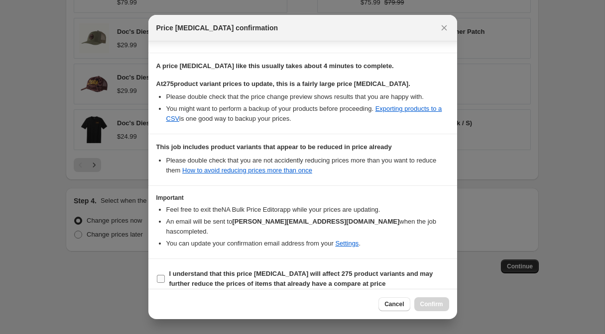
click at [159, 275] on input "I understand that this price [MEDICAL_DATA] will affect 275 product variants an…" at bounding box center [161, 279] width 8 height 8
checkbox input "true"
click at [420, 307] on span "Confirm" at bounding box center [431, 305] width 23 height 8
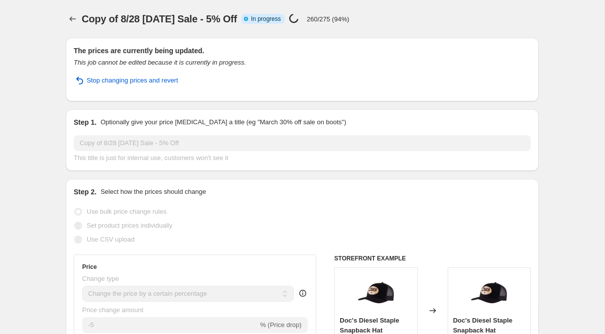
select select "percentage"
select select "product_type"
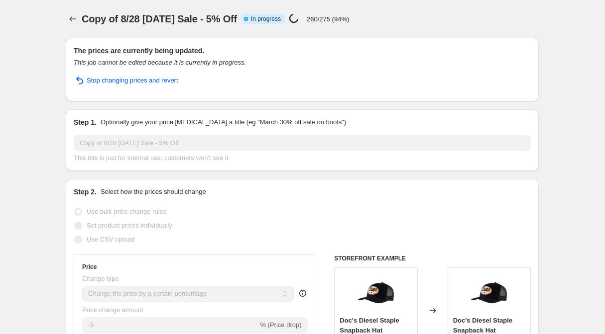
select select "product_type"
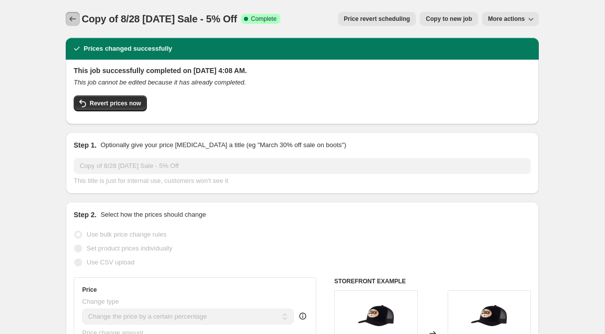
click at [75, 19] on icon "Price change jobs" at bounding box center [73, 19] width 10 height 10
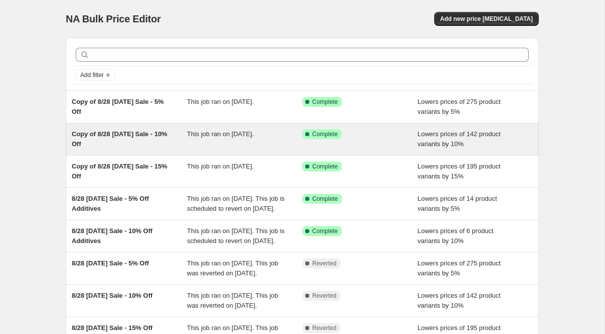
scroll to position [34, 0]
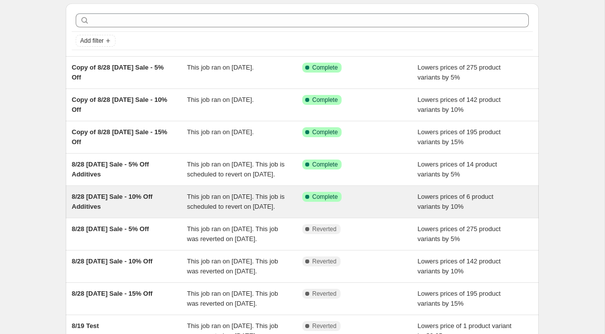
click at [152, 209] on span "8/28 [DATE] Sale - 10% Off Additives" at bounding box center [112, 201] width 81 height 17
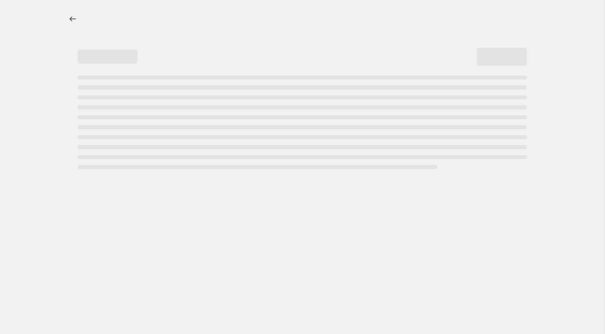
select select "percentage"
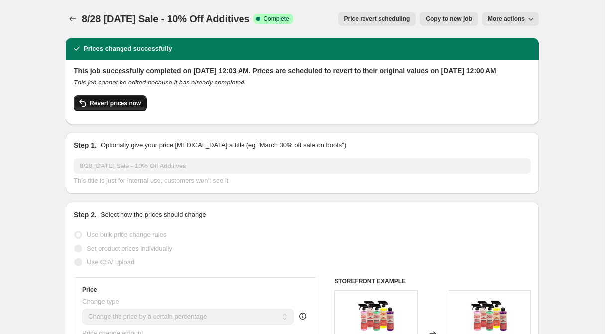
click at [118, 107] on span "Revert prices now" at bounding box center [115, 104] width 51 height 8
checkbox input "false"
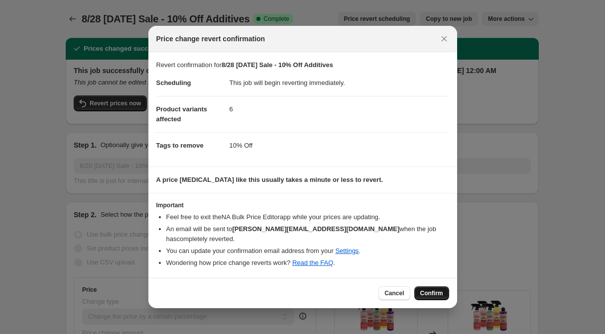
click at [428, 290] on span "Confirm" at bounding box center [431, 294] width 23 height 8
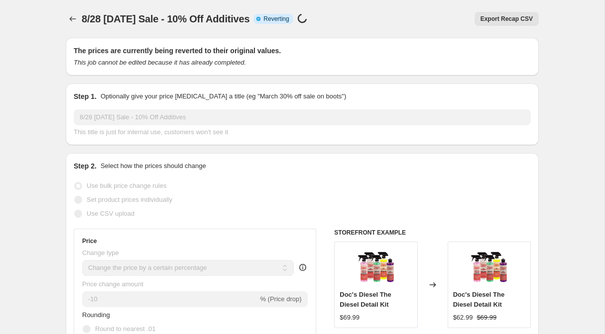
select select "percentage"
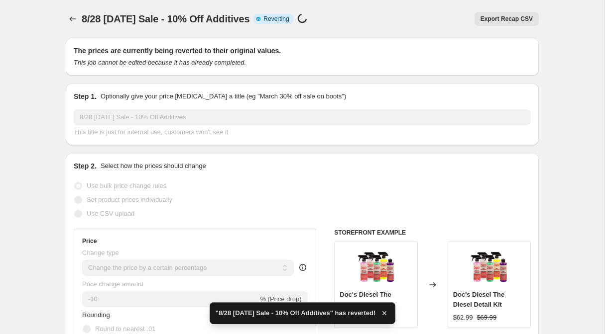
checkbox input "true"
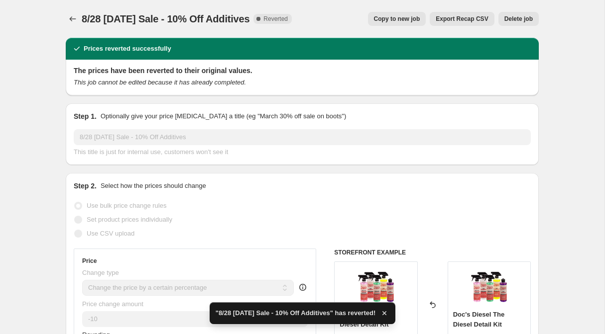
click at [391, 16] on span "Copy to new job" at bounding box center [397, 19] width 46 height 8
select select "percentage"
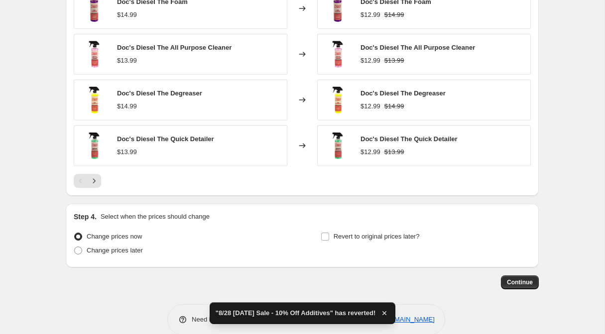
scroll to position [746, 0]
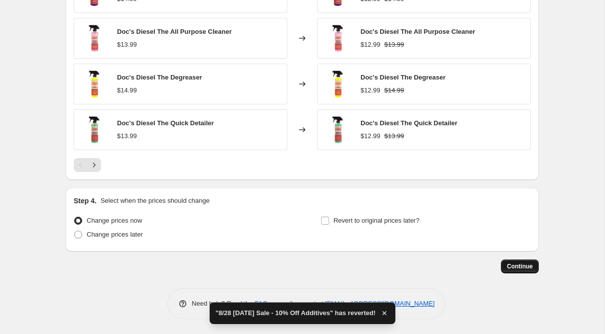
click at [516, 268] on span "Continue" at bounding box center [520, 267] width 26 height 8
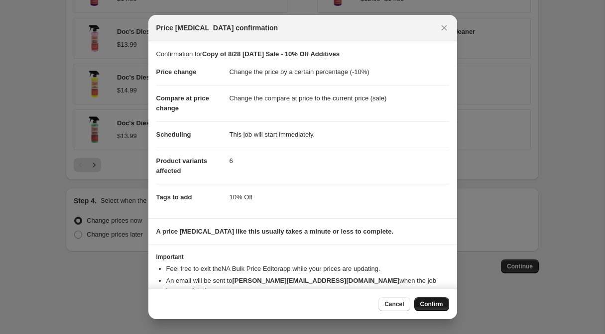
click at [437, 307] on span "Confirm" at bounding box center [431, 305] width 23 height 8
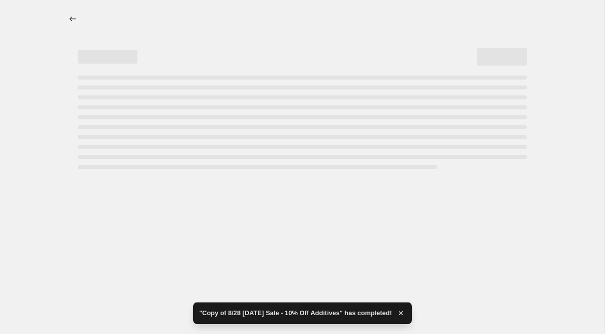
select select "percentage"
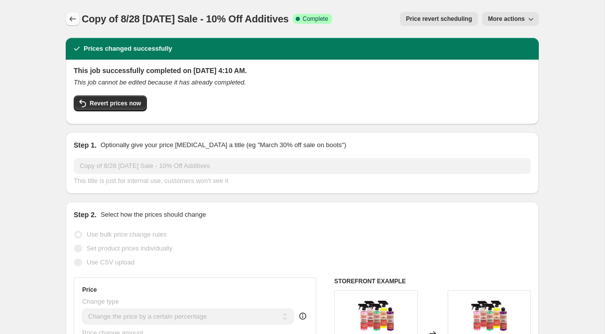
click at [71, 18] on icon "Price change jobs" at bounding box center [73, 18] width 6 height 5
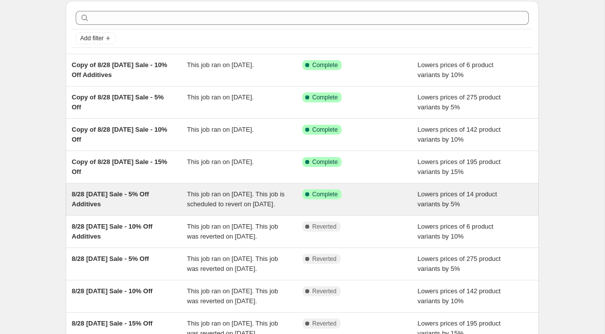
scroll to position [56, 0]
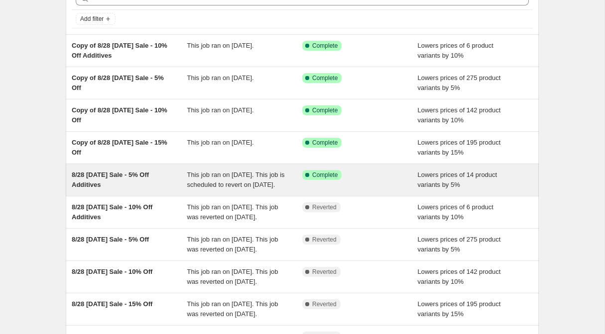
click at [150, 185] on div "8/28 [DATE] Sale - 5% Off Additives" at bounding box center [129, 180] width 115 height 20
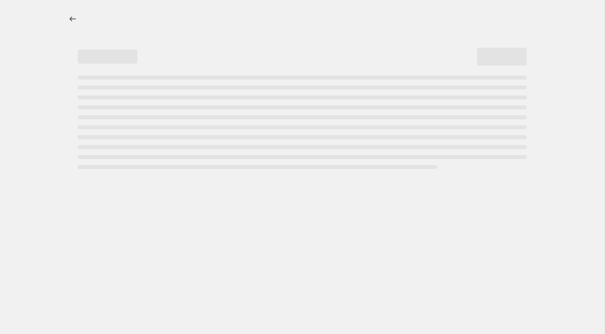
select select "percentage"
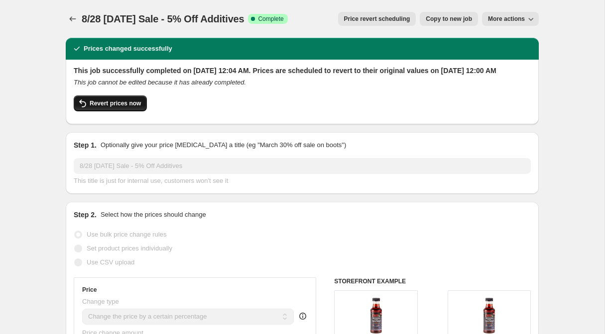
click at [136, 107] on span "Revert prices now" at bounding box center [115, 104] width 51 height 8
checkbox input "false"
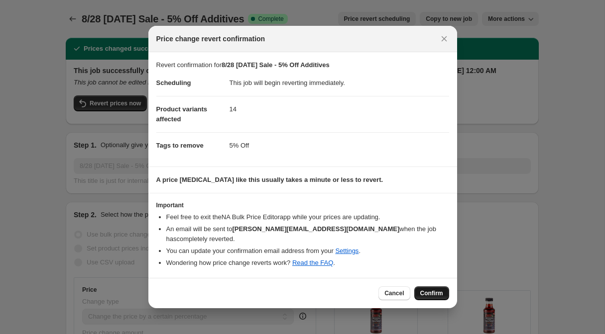
click at [428, 290] on span "Confirm" at bounding box center [431, 294] width 23 height 8
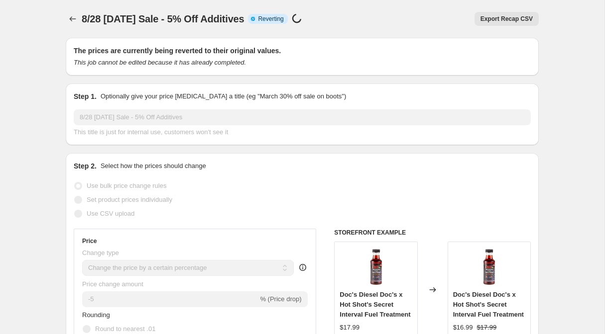
select select "percentage"
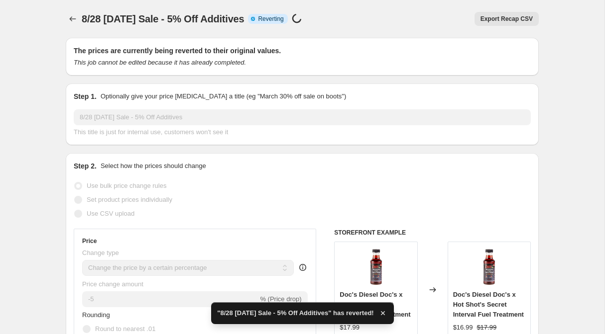
checkbox input "true"
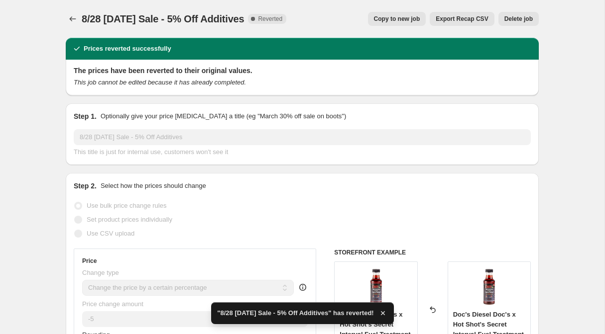
click at [381, 21] on span "Copy to new job" at bounding box center [397, 19] width 46 height 8
select select "percentage"
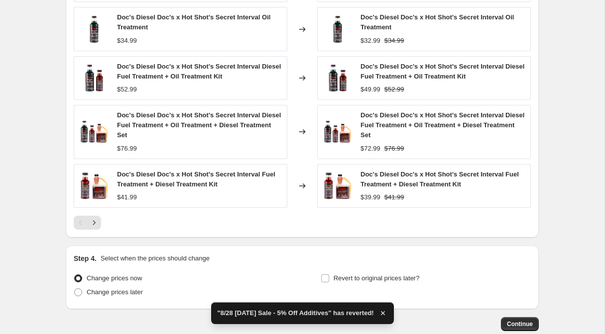
scroll to position [772, 0]
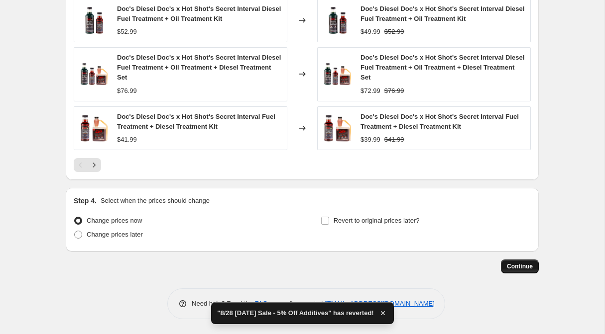
click at [524, 264] on span "Continue" at bounding box center [520, 267] width 26 height 8
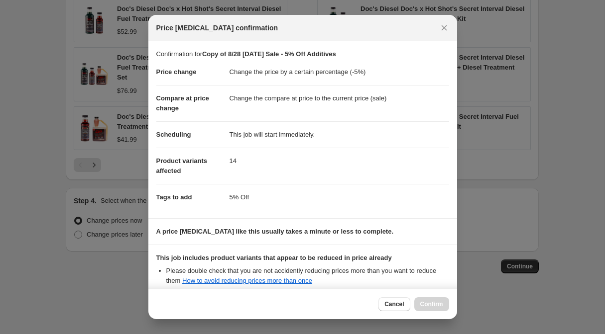
scroll to position [111, 0]
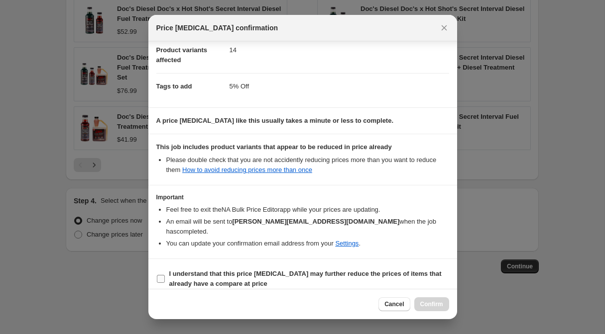
click at [159, 275] on input "I understand that this price [MEDICAL_DATA] may further reduce the prices of it…" at bounding box center [161, 279] width 8 height 8
checkbox input "true"
click at [428, 303] on span "Confirm" at bounding box center [431, 305] width 23 height 8
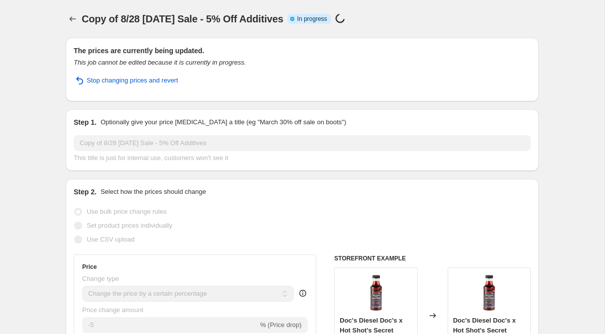
select select "percentage"
